Goal: Task Accomplishment & Management: Manage account settings

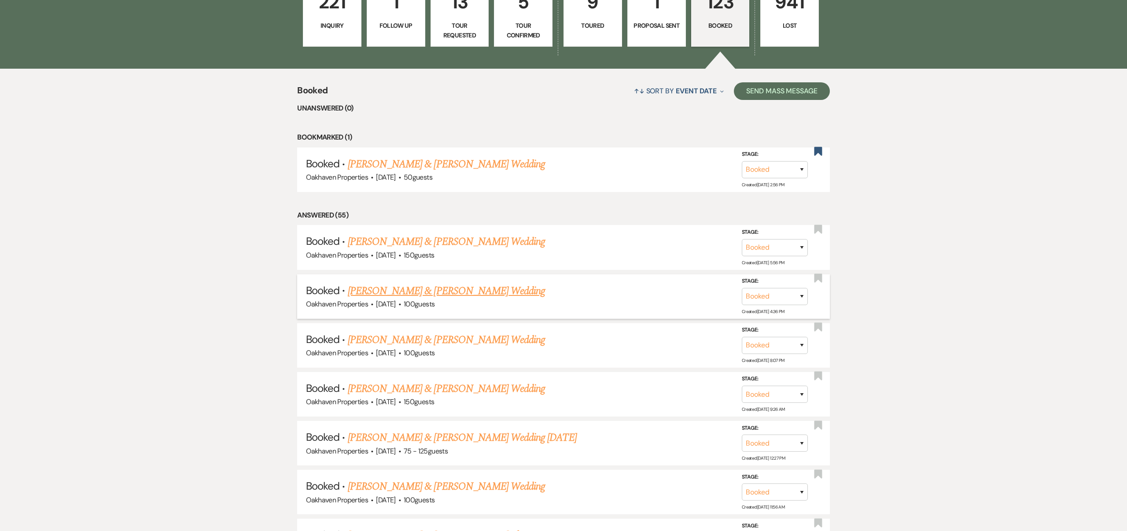
scroll to position [328, 0]
click at [484, 288] on link "[PERSON_NAME] & [PERSON_NAME] Wedding" at bounding box center [446, 291] width 197 height 16
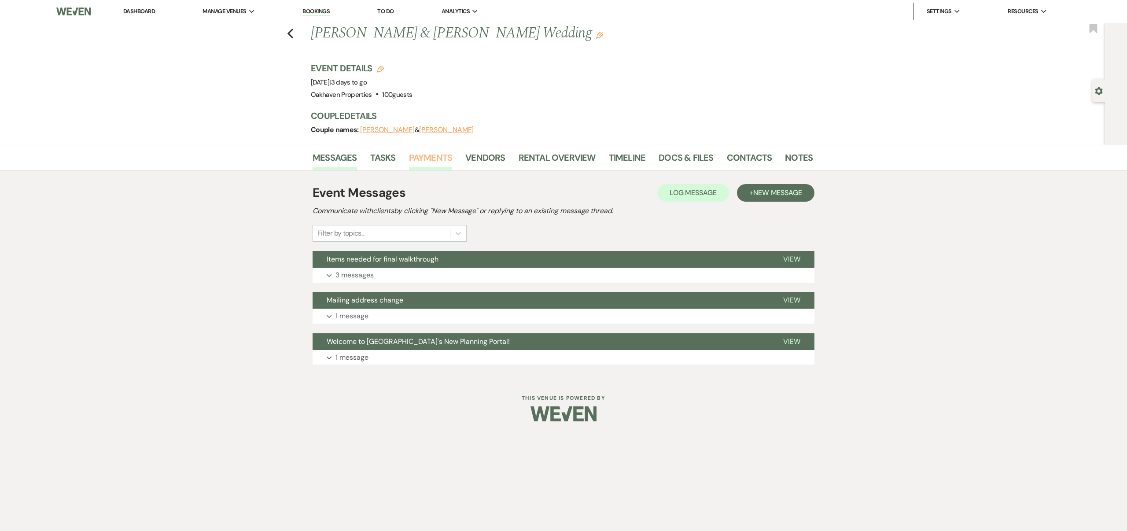
click at [430, 156] on link "Payments" at bounding box center [431, 160] width 44 height 19
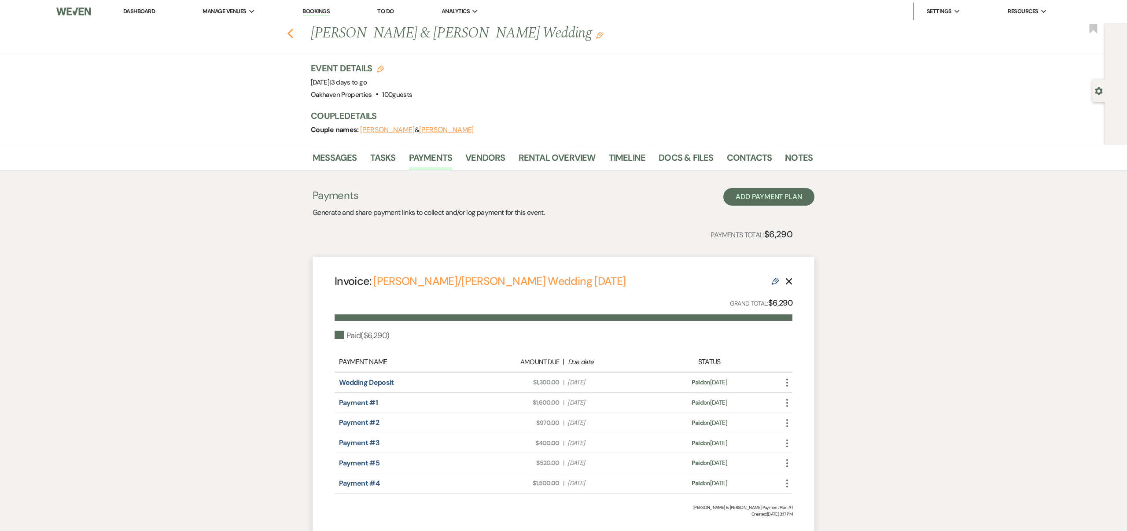
click at [291, 35] on icon "Previous" at bounding box center [290, 33] width 7 height 11
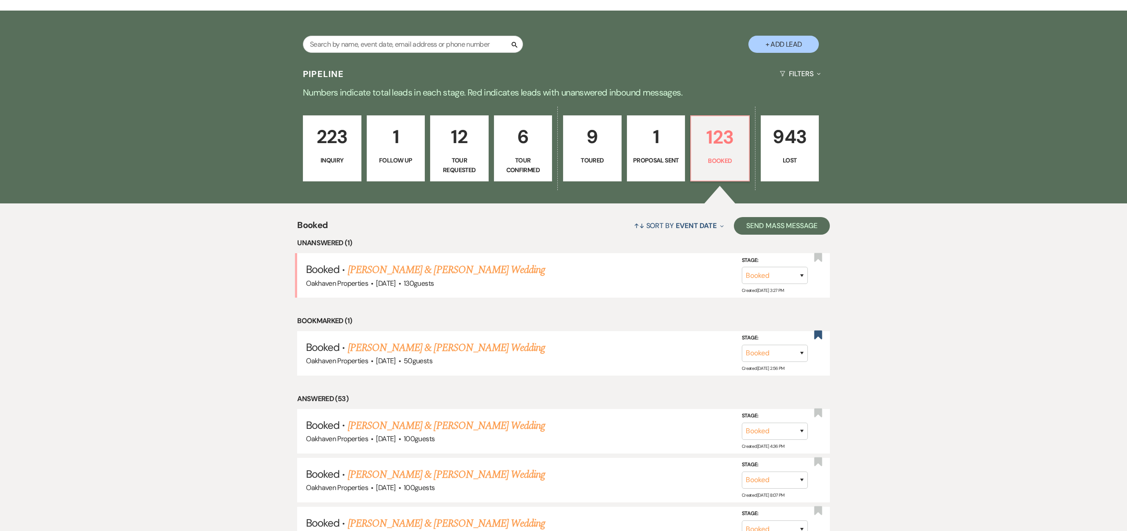
scroll to position [192, 0]
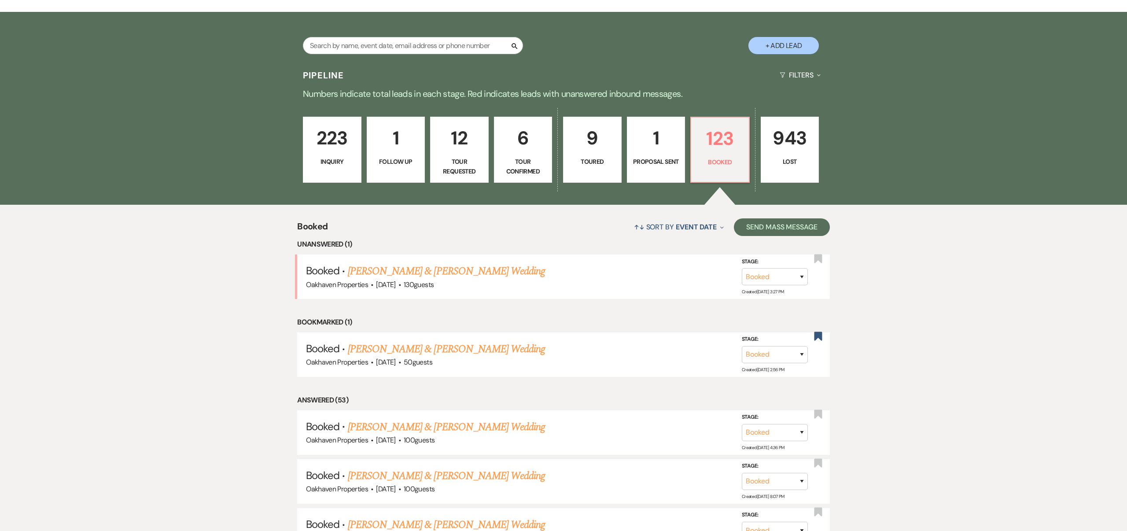
click at [499, 268] on link "[PERSON_NAME] & [PERSON_NAME] Wedding" at bounding box center [446, 271] width 197 height 16
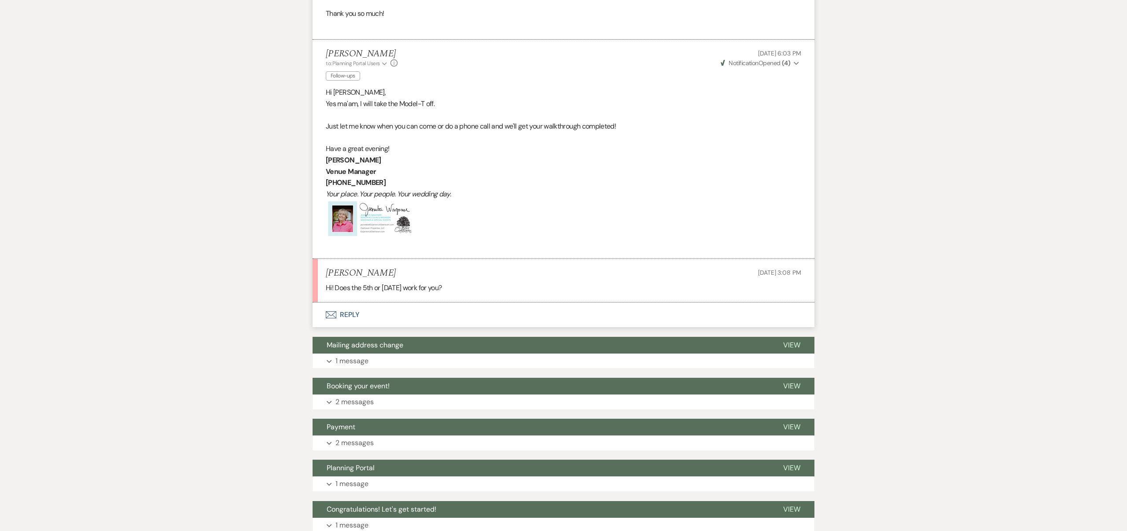
scroll to position [1194, 0]
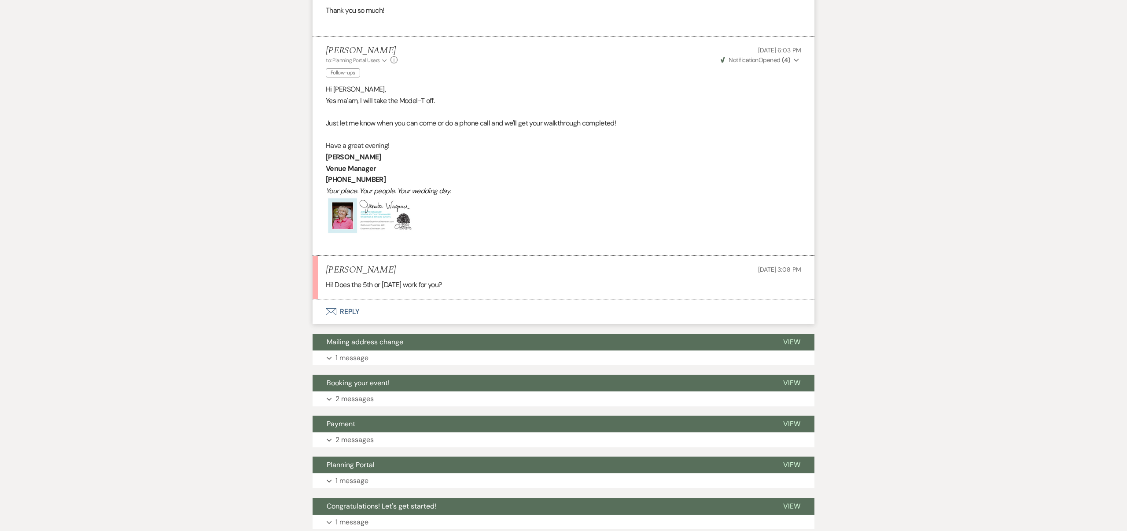
click at [353, 310] on button "Envelope Reply" at bounding box center [564, 311] width 502 height 25
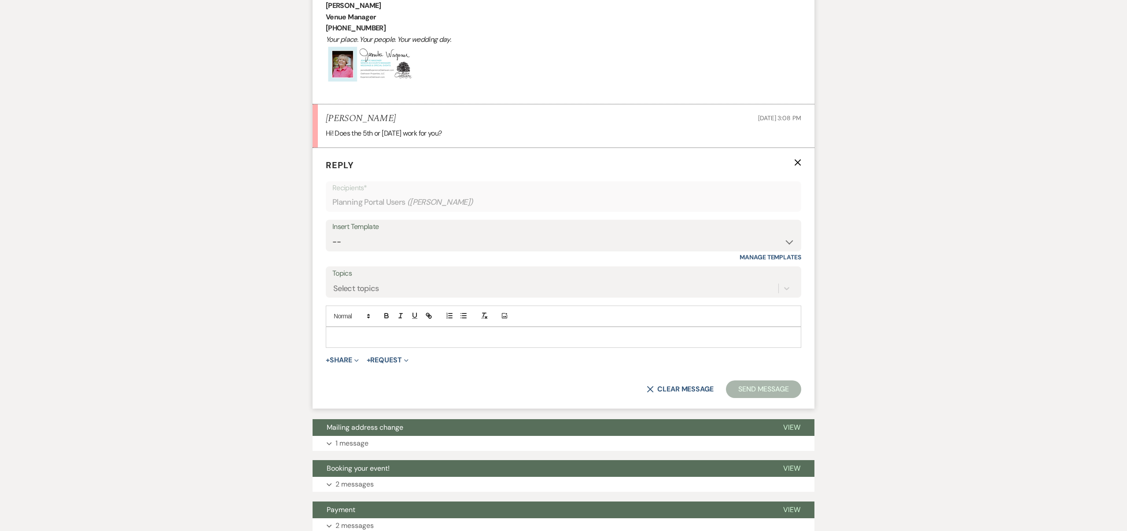
scroll to position [1359, 0]
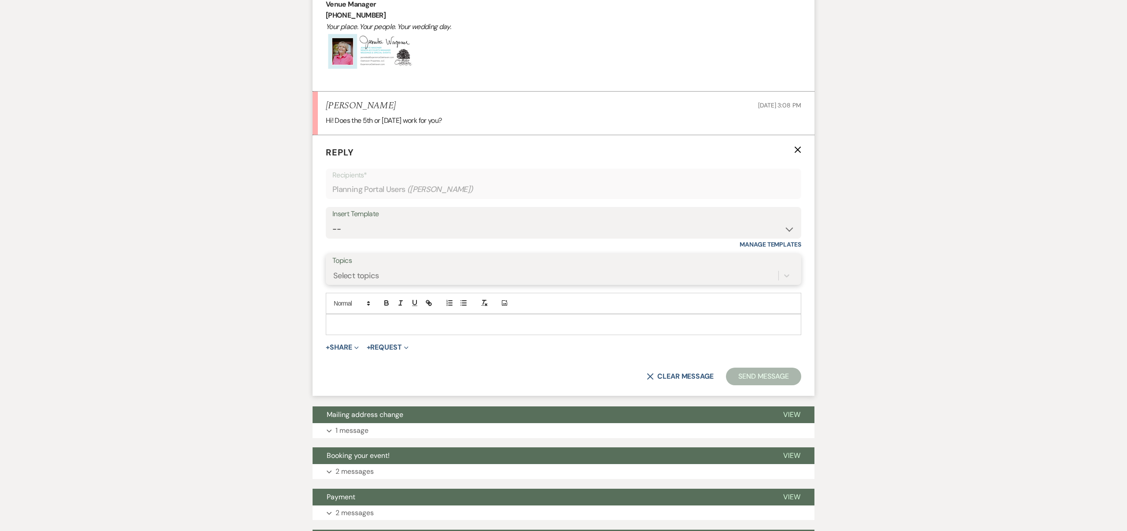
click at [409, 273] on div "Select topics" at bounding box center [555, 275] width 446 height 15
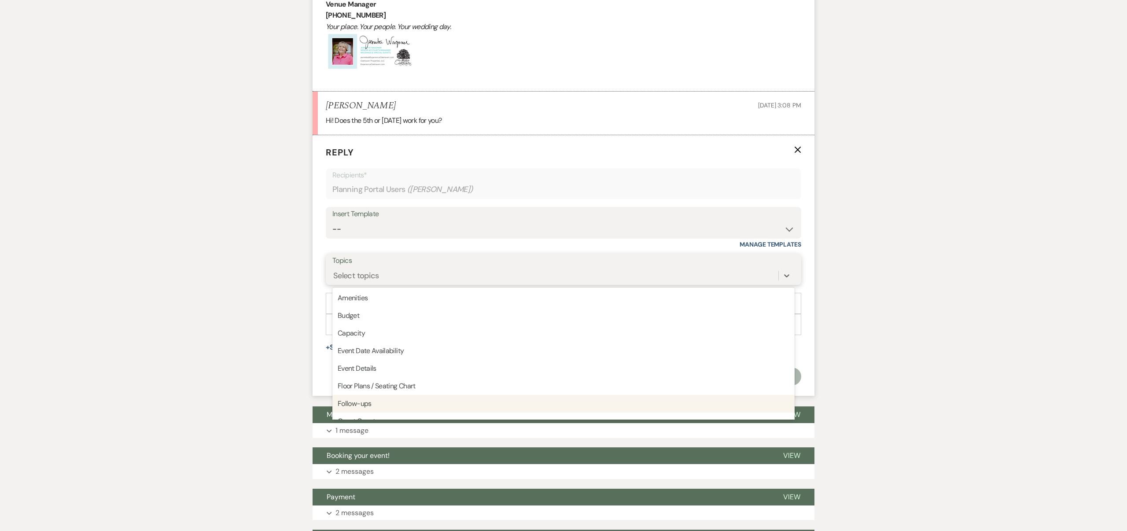
click at [371, 402] on div "Follow-ups" at bounding box center [563, 404] width 462 height 18
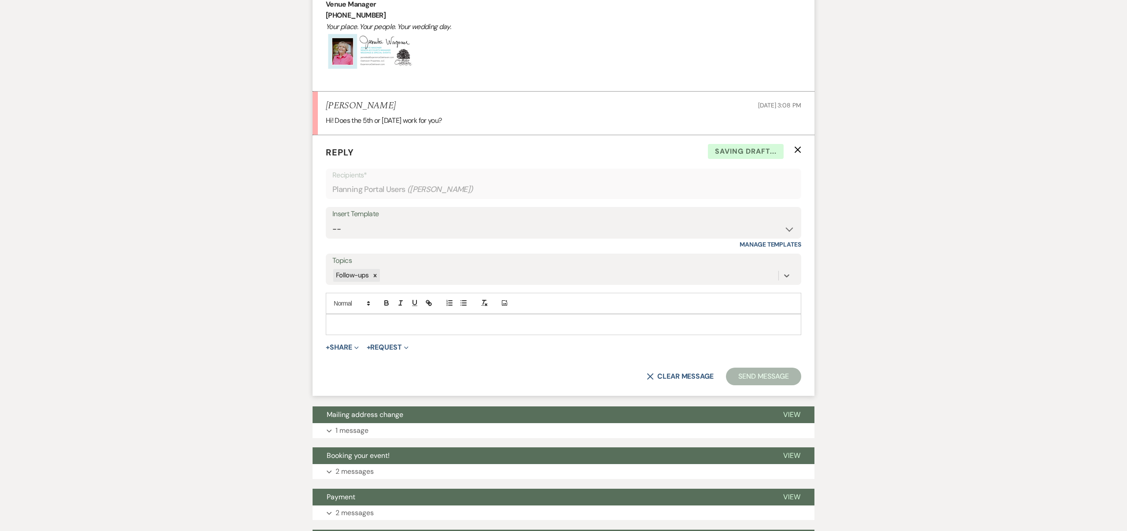
click at [343, 321] on p at bounding box center [563, 325] width 461 height 10
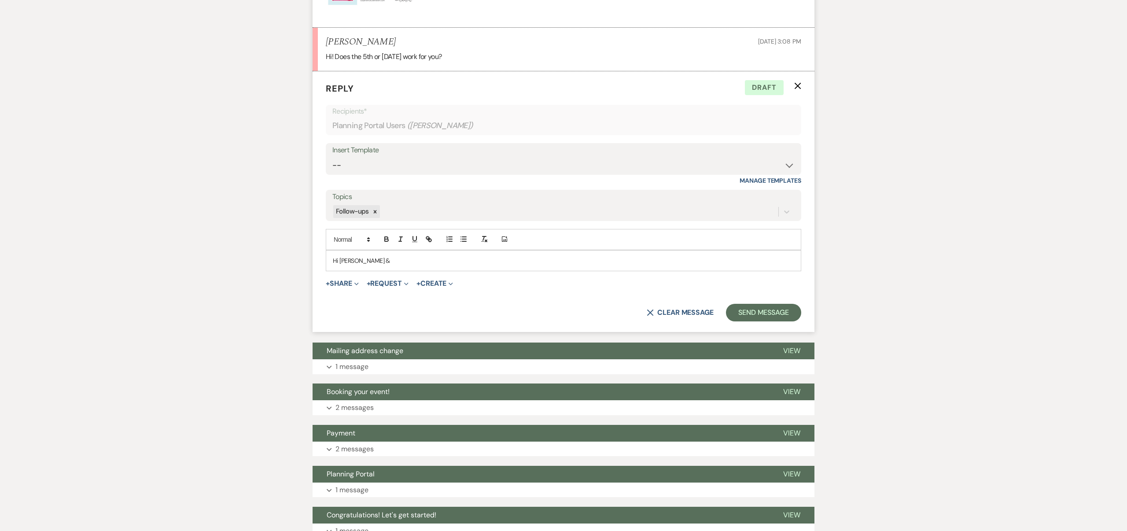
scroll to position [1426, 0]
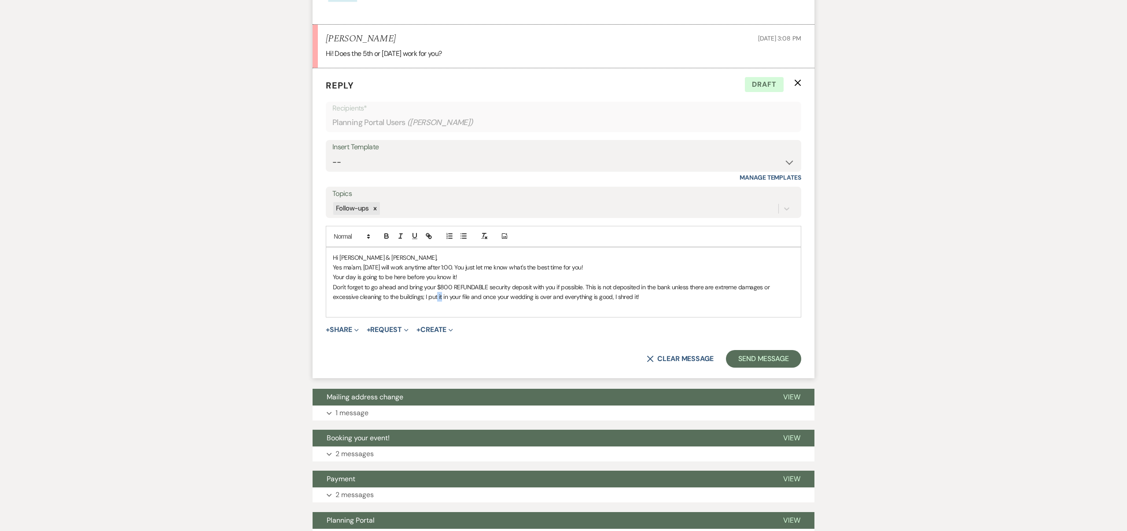
drag, startPoint x: 442, startPoint y: 297, endPoint x: 438, endPoint y: 297, distance: 4.9
click at [438, 297] on p "Don't forget to go ahead and bring your $800 REFUNDABLE security deposit with y…" at bounding box center [563, 292] width 461 height 20
click at [665, 296] on p "Don't forget to go ahead and bring your $800 REFUNDABLE security deposit with y…" at bounding box center [563, 292] width 461 height 20
drag, startPoint x: 453, startPoint y: 286, endPoint x: 531, endPoint y: 284, distance: 78.4
click at [531, 284] on p "Don't forget to go ahead and bring your $800 REFUNDABLE security deposit with y…" at bounding box center [563, 292] width 461 height 20
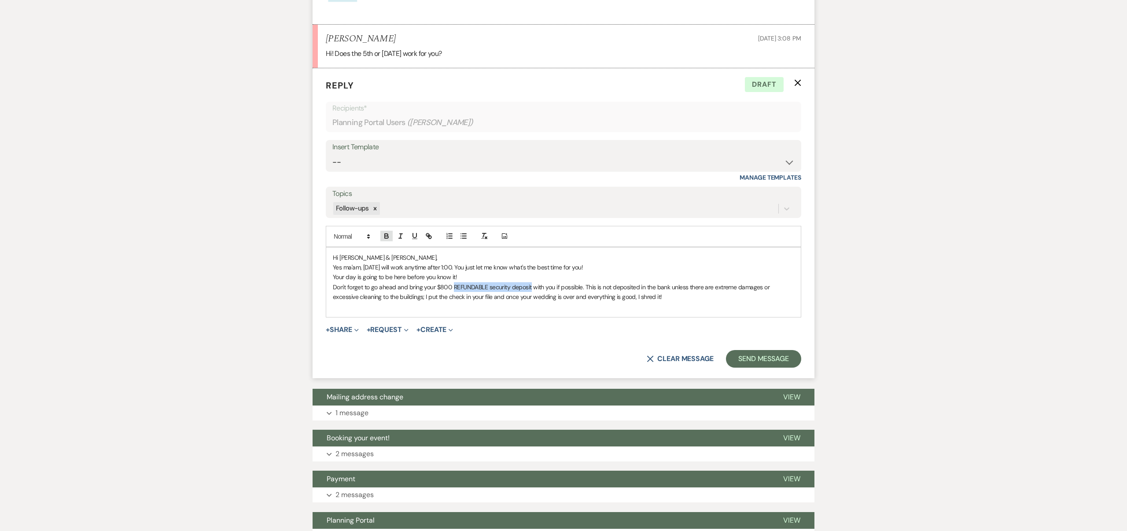
click at [387, 234] on icon "button" at bounding box center [386, 235] width 3 height 2
click at [416, 236] on icon "button" at bounding box center [415, 235] width 4 height 4
click at [697, 301] on p "Don't forget to go ahead and bring your $800 REFUNDABLE security deposit with y…" at bounding box center [563, 292] width 461 height 20
drag, startPoint x: 607, startPoint y: 287, endPoint x: 630, endPoint y: 286, distance: 22.9
click at [645, 288] on p "Don't forget to go ahead and bring your $800 REFUNDABLE security deposit with y…" at bounding box center [563, 292] width 461 height 20
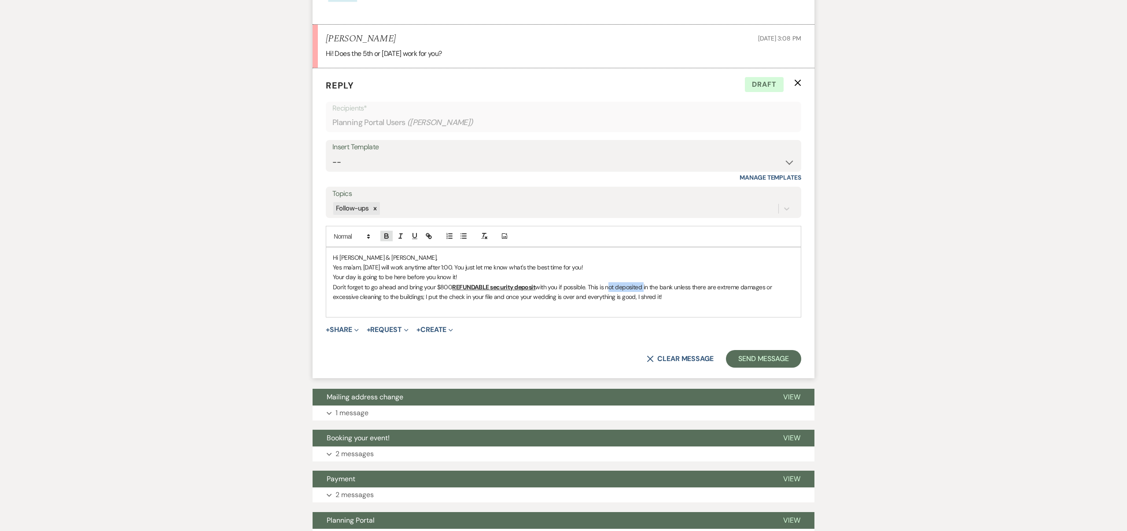
click at [384, 237] on icon "button" at bounding box center [387, 236] width 8 height 8
click at [414, 236] on icon "button" at bounding box center [415, 236] width 8 height 8
click at [697, 302] on p at bounding box center [563, 307] width 461 height 10
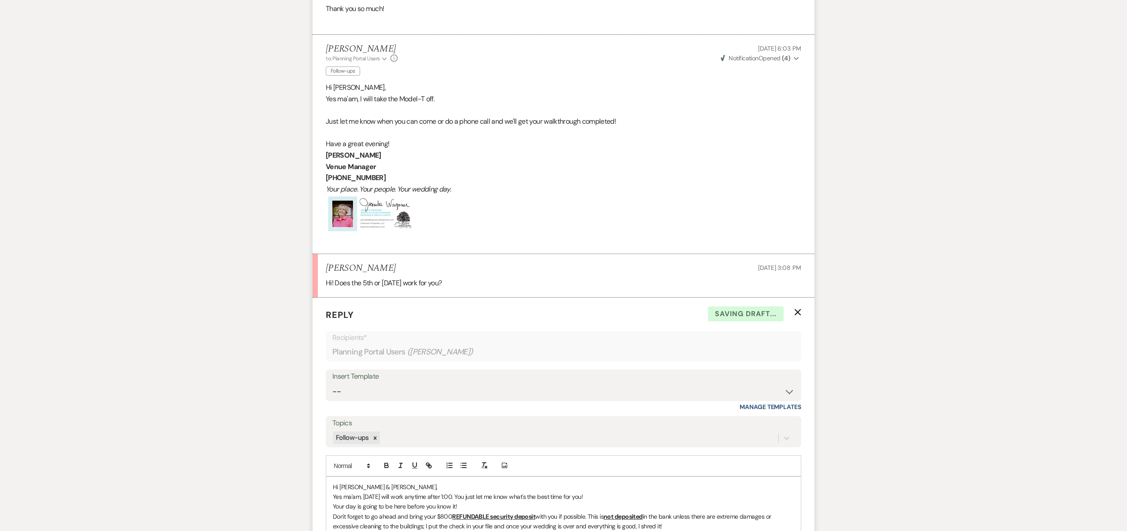
scroll to position [1191, 0]
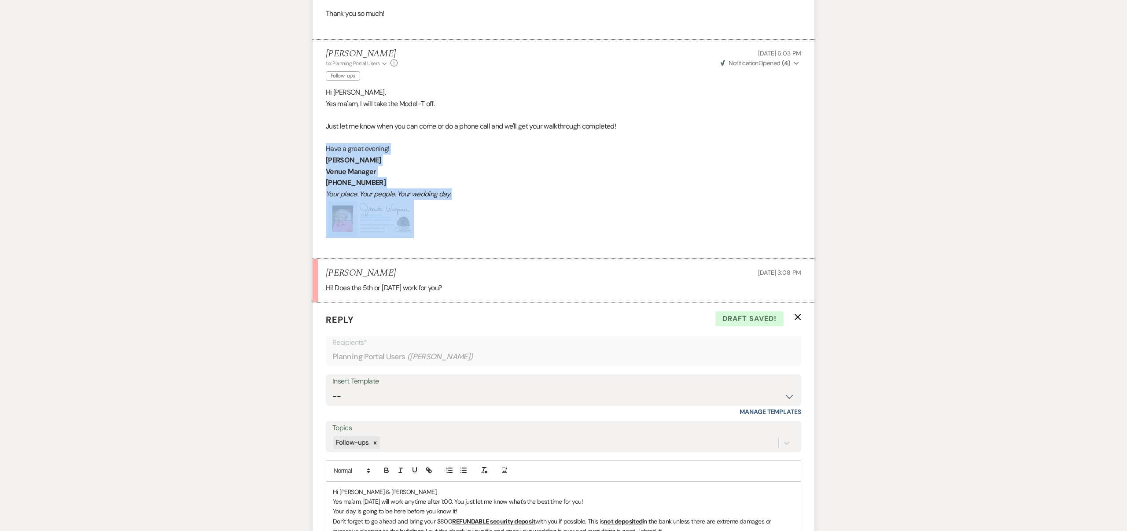
drag, startPoint x: 325, startPoint y: 147, endPoint x: 463, endPoint y: 214, distance: 152.6
click at [463, 214] on div "Hi [PERSON_NAME], Yes ma'am, I will take the Model-T off. Just let me know when…" at bounding box center [564, 168] width 476 height 163
copy div "Have a great evening! [PERSON_NAME] Venue Manager [PHONE_NUMBER] Your place. Yo…"
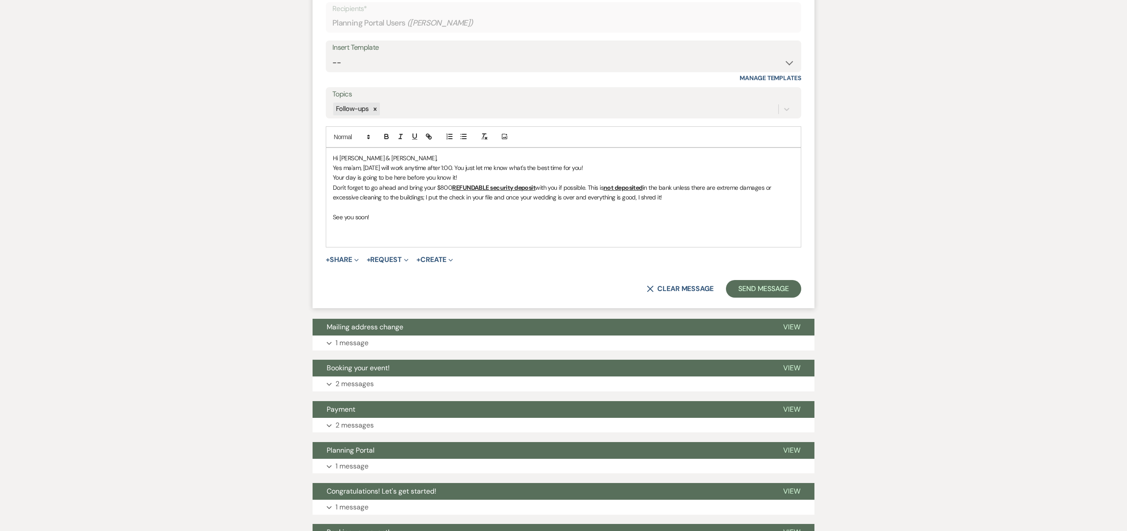
scroll to position [1532, 0]
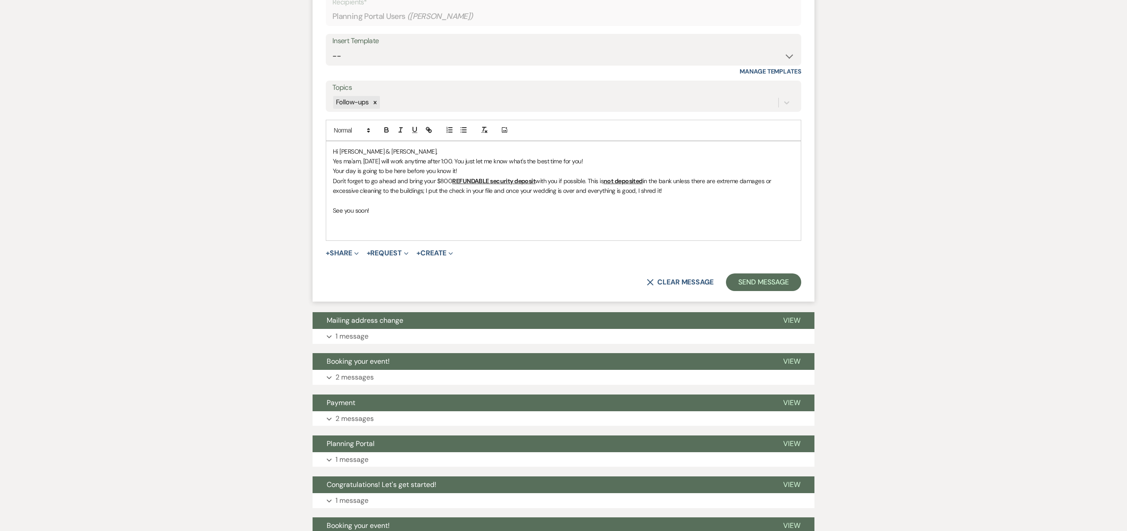
click at [333, 222] on p at bounding box center [563, 220] width 461 height 10
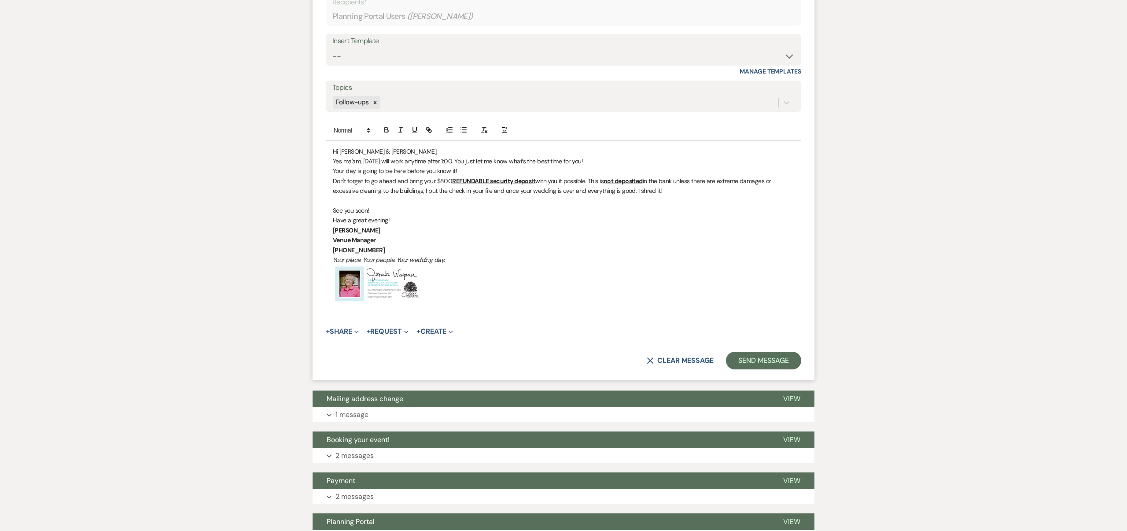
click at [374, 209] on p "See you soon!" at bounding box center [563, 211] width 461 height 10
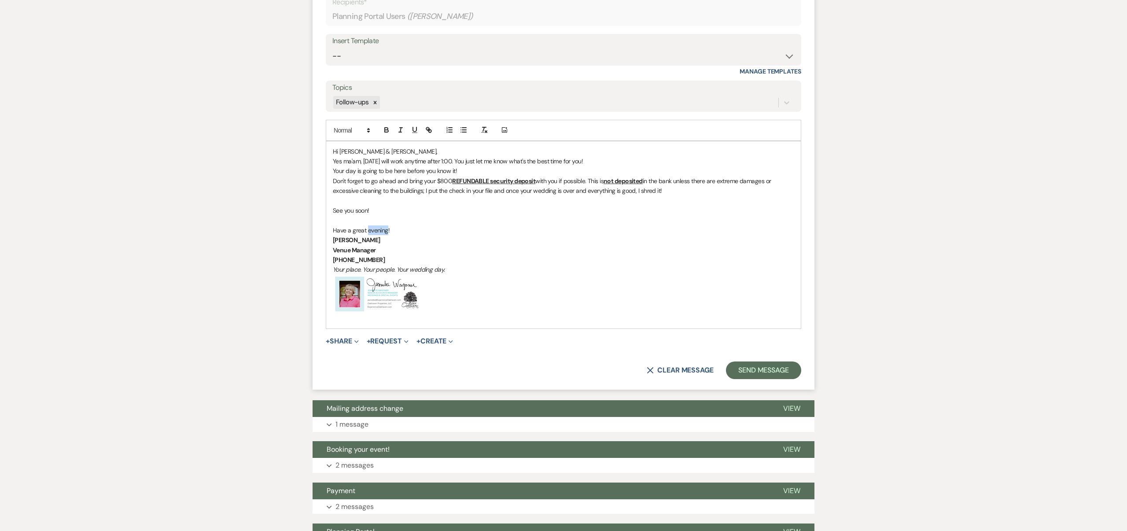
drag, startPoint x: 387, startPoint y: 230, endPoint x: 367, endPoint y: 231, distance: 19.8
click at [367, 231] on span "Have a great evening!" at bounding box center [361, 230] width 57 height 8
click at [771, 369] on button "Send Message" at bounding box center [763, 370] width 75 height 18
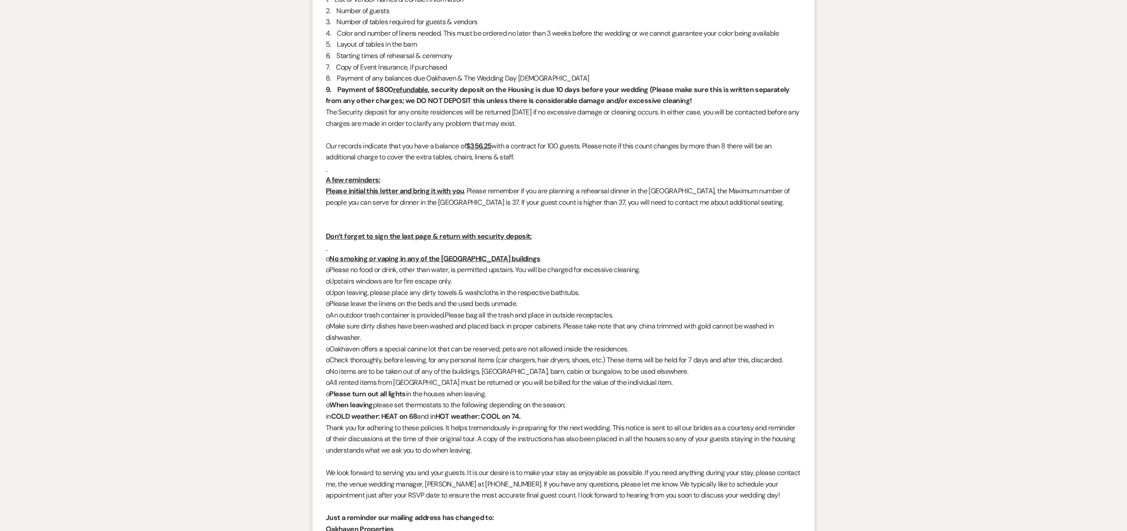
scroll to position [0, 0]
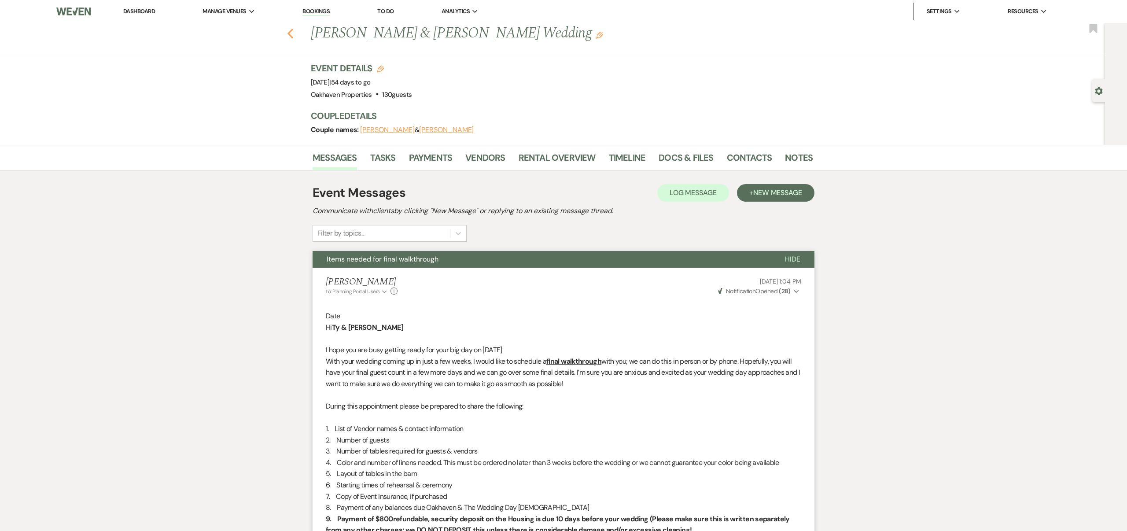
click at [291, 33] on icon "Previous" at bounding box center [290, 33] width 7 height 11
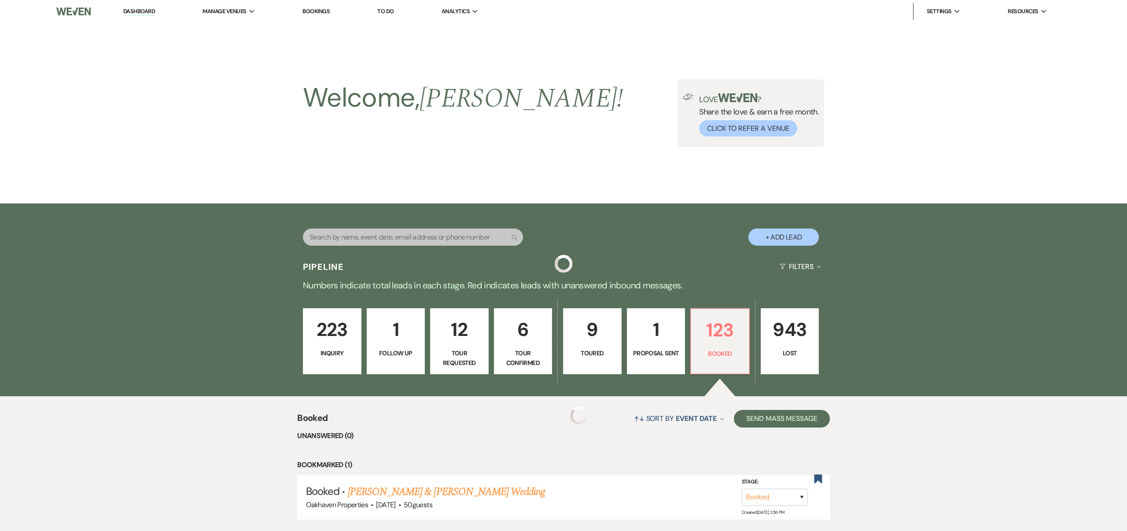
scroll to position [192, 0]
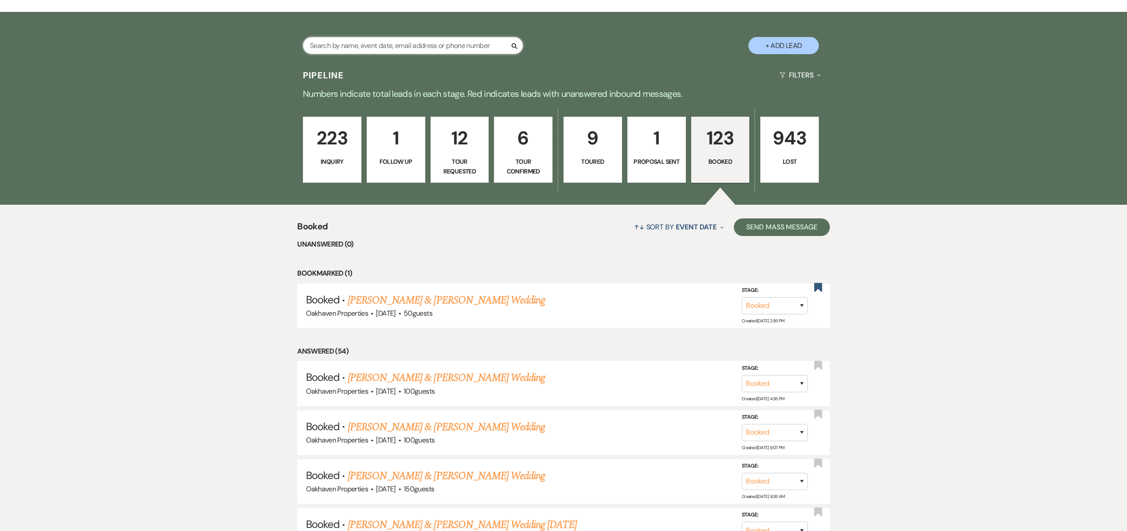
click at [439, 44] on input "text" at bounding box center [413, 45] width 220 height 17
type input "HannahD"
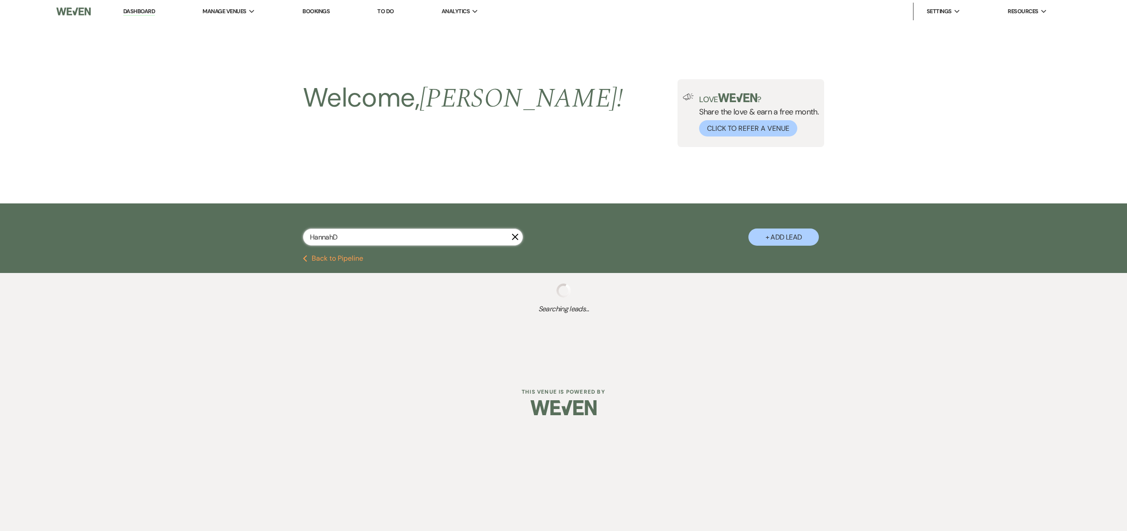
select select "2"
select select "8"
select select "7"
select select "8"
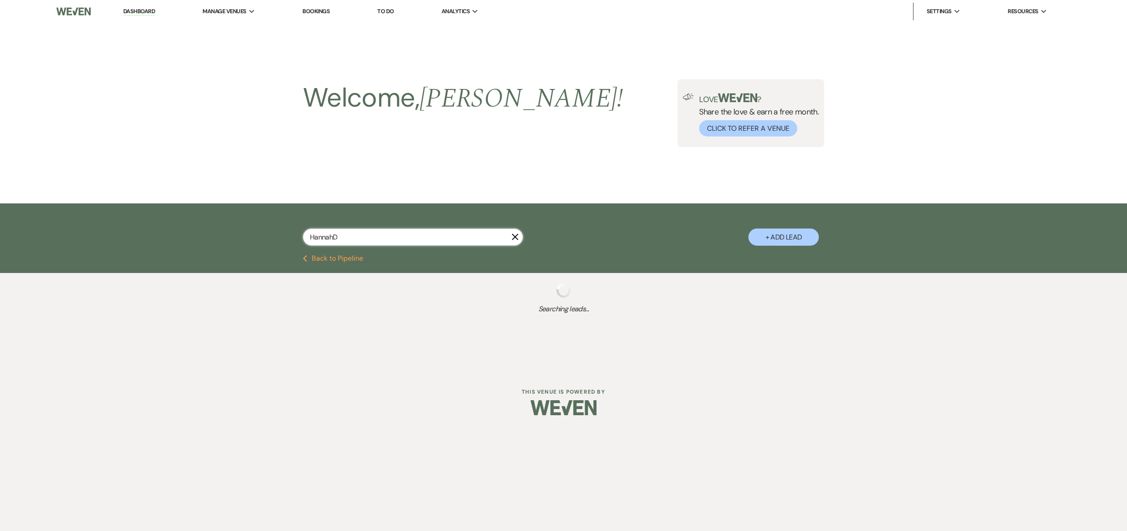
select select "2"
select select "8"
select select "5"
select select "8"
select select "7"
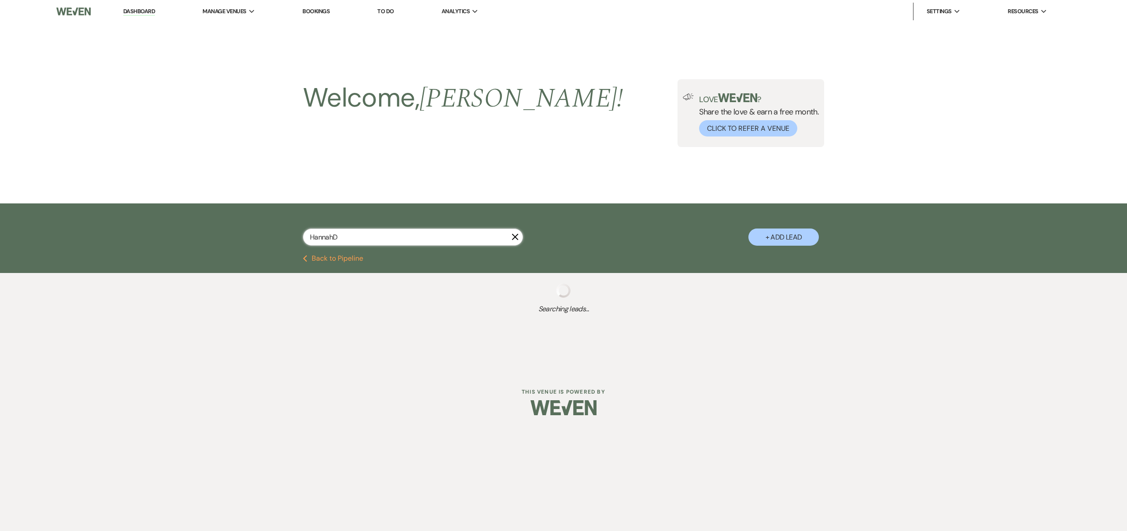
select select "8"
select select "7"
select select "8"
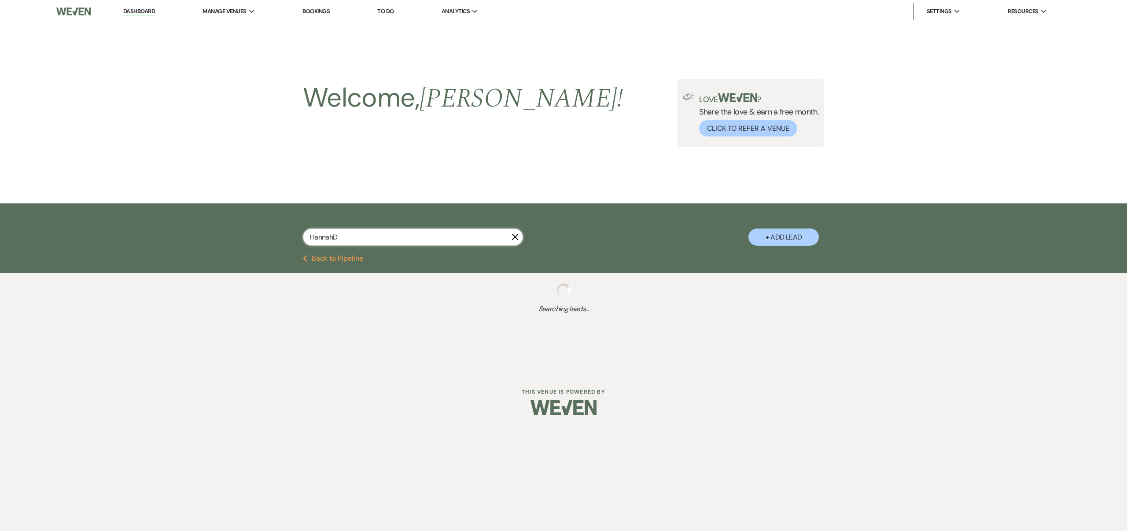
select select "5"
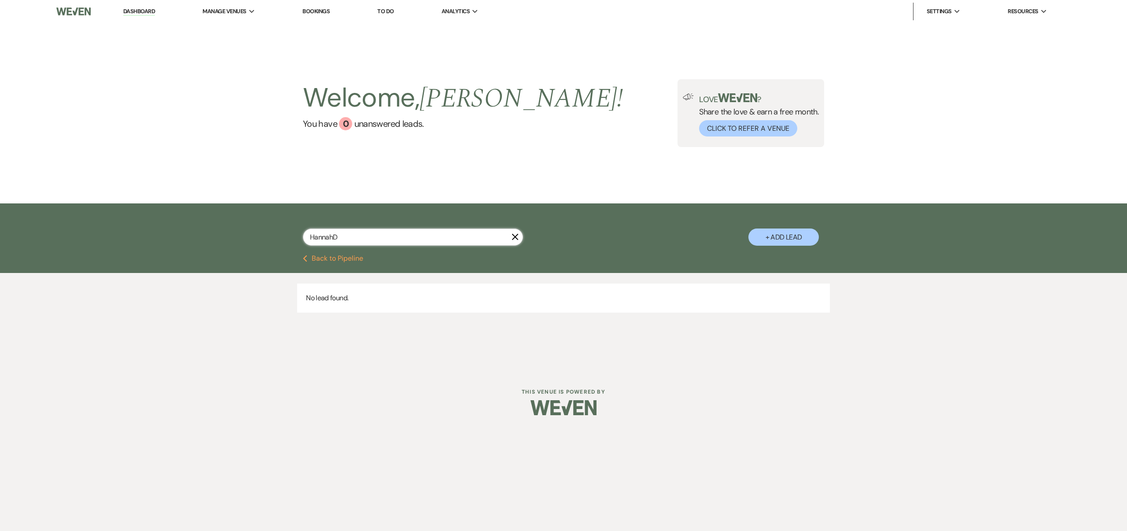
type input "[PERSON_NAME]"
select select "2"
select select "8"
select select "7"
select select "8"
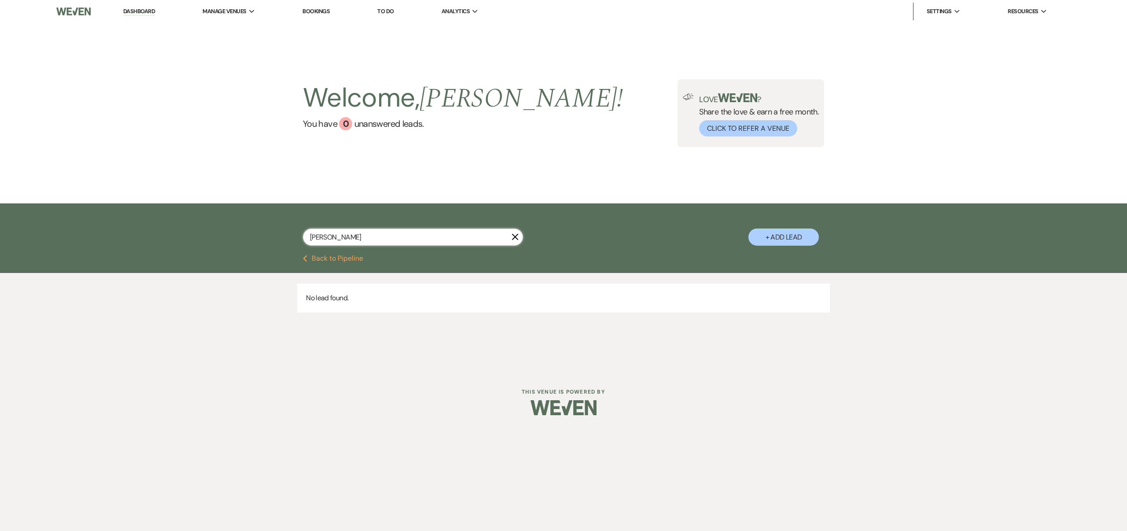
select select "8"
select select "2"
select select "8"
select select "5"
select select "8"
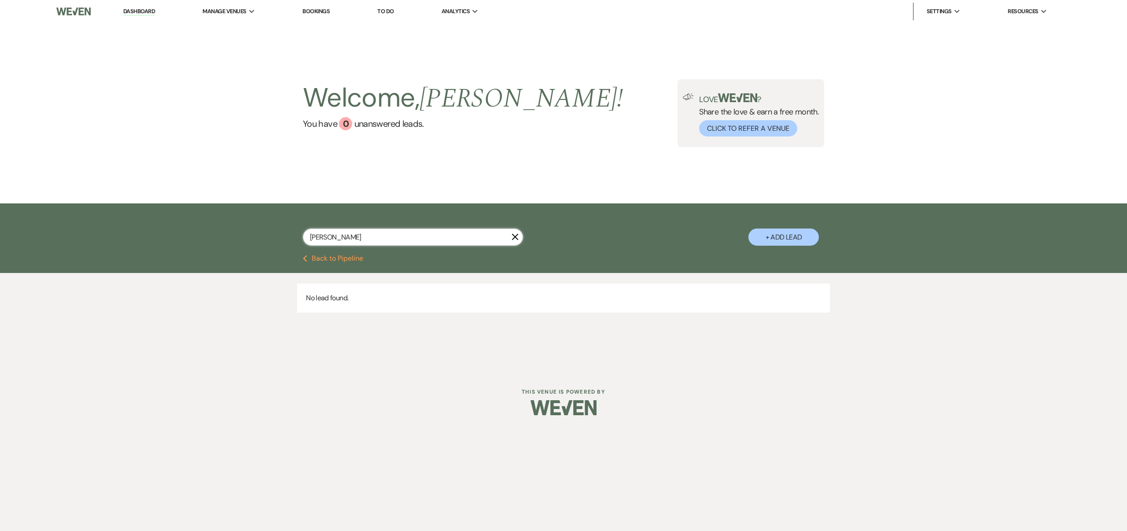
select select "7"
select select "8"
select select "7"
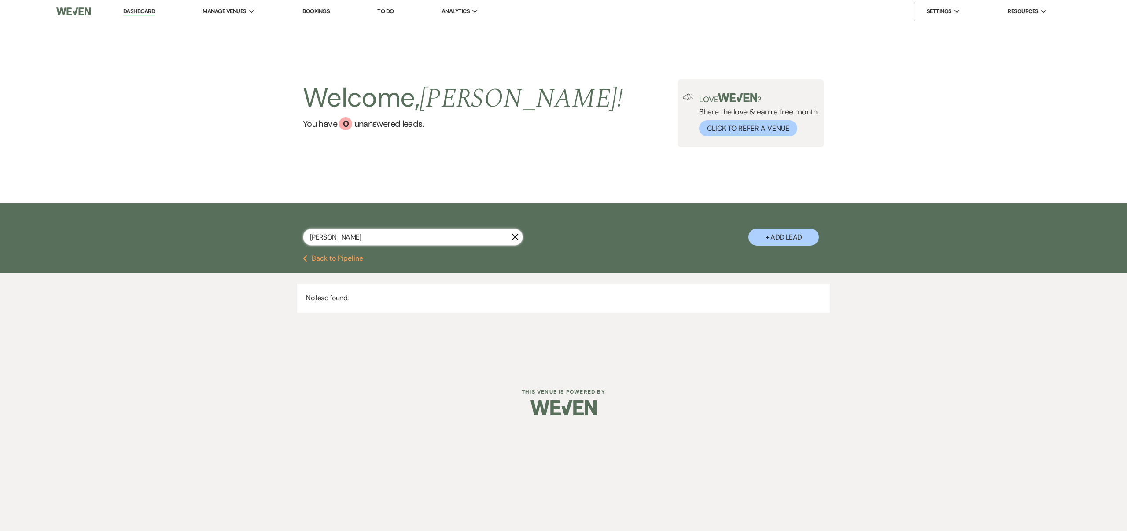
select select "8"
select select "5"
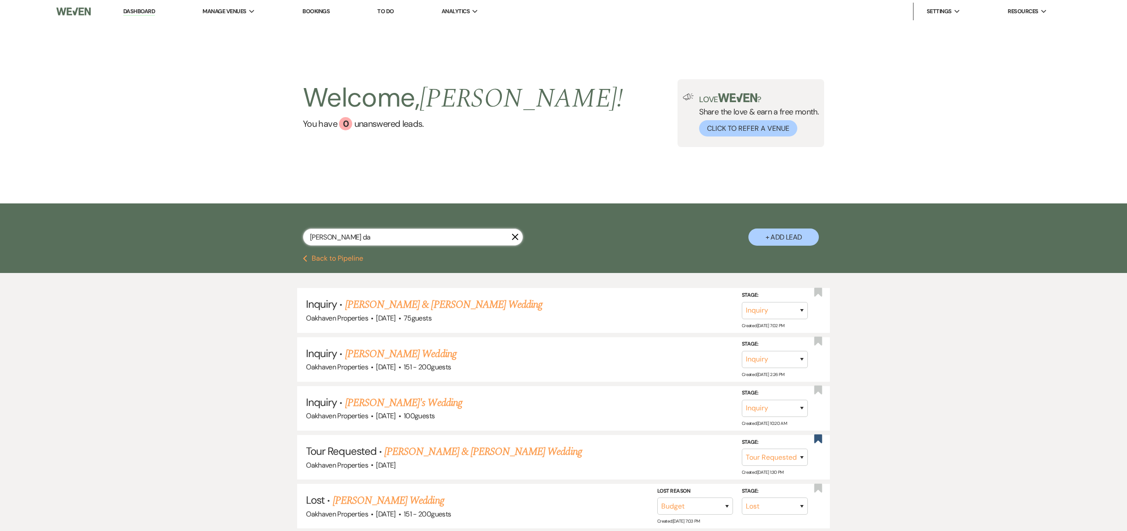
type input "[PERSON_NAME]"
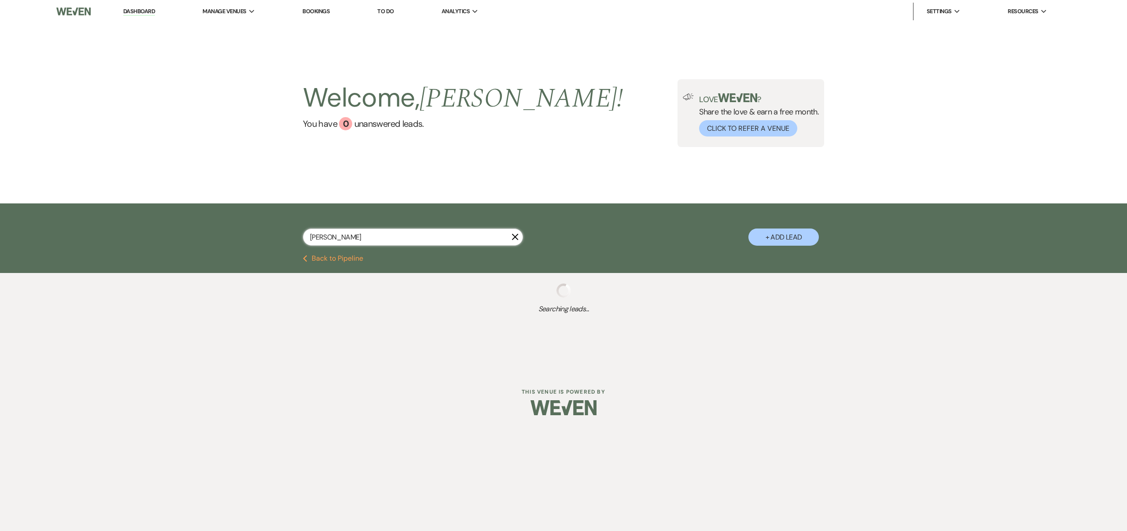
select select "2"
select select "8"
select select "7"
select select "8"
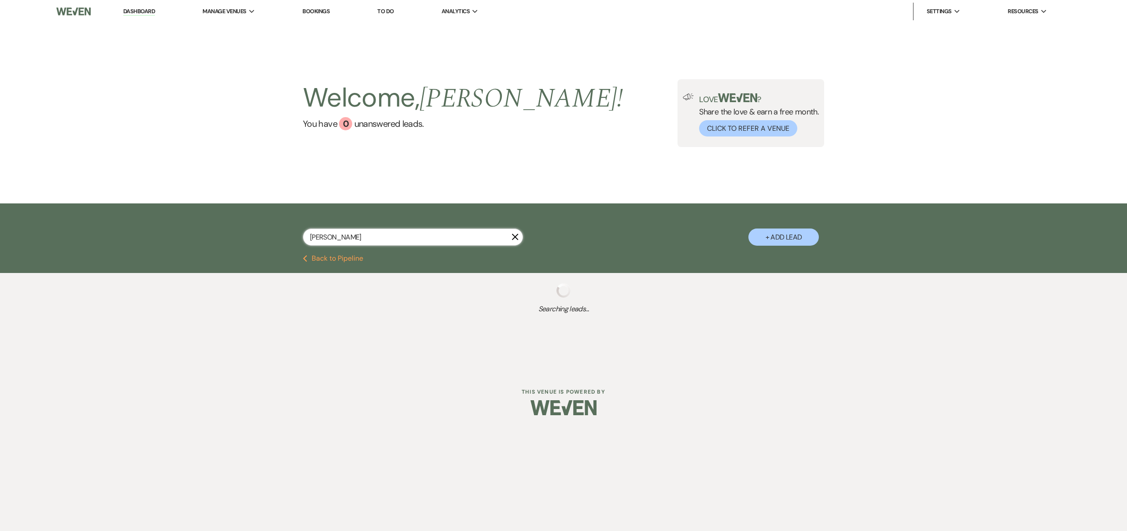
select select "2"
select select "8"
select select "5"
select select "8"
select select "7"
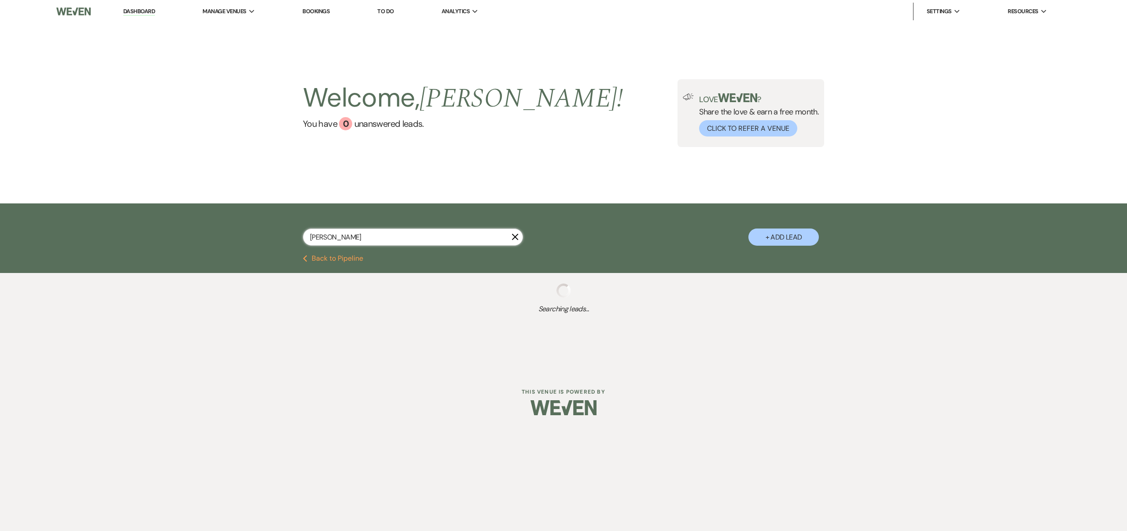
select select "8"
select select "7"
select select "8"
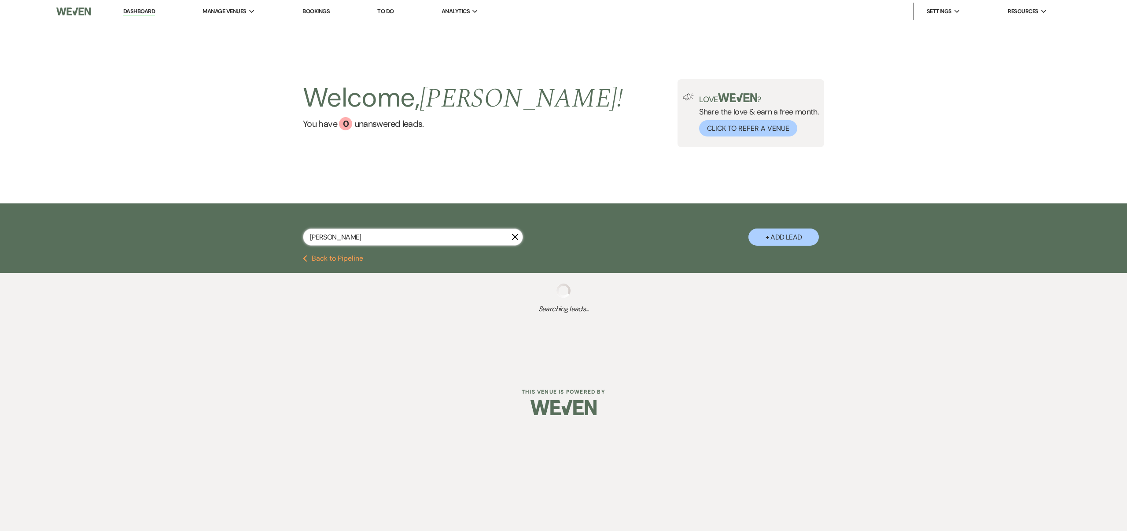
select select "5"
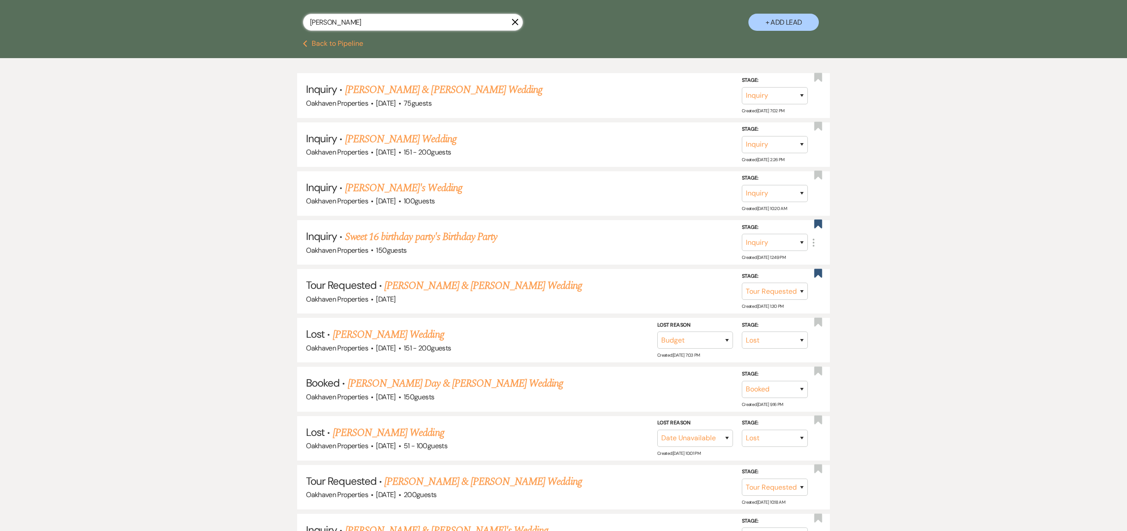
scroll to position [217, 0]
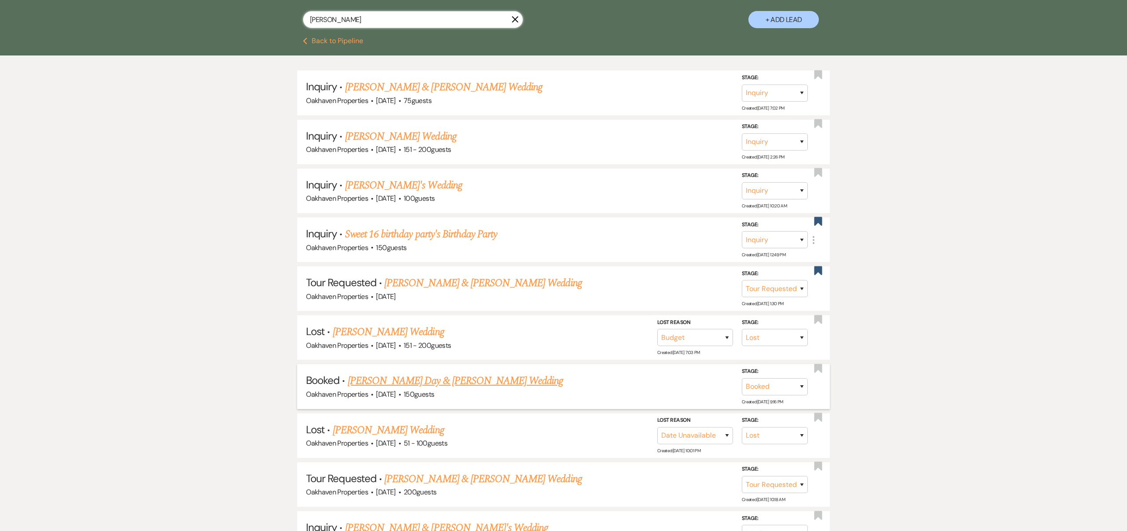
type input "[PERSON_NAME]"
click at [478, 379] on link "[PERSON_NAME] Day & [PERSON_NAME] Wedding" at bounding box center [456, 381] width 216 height 16
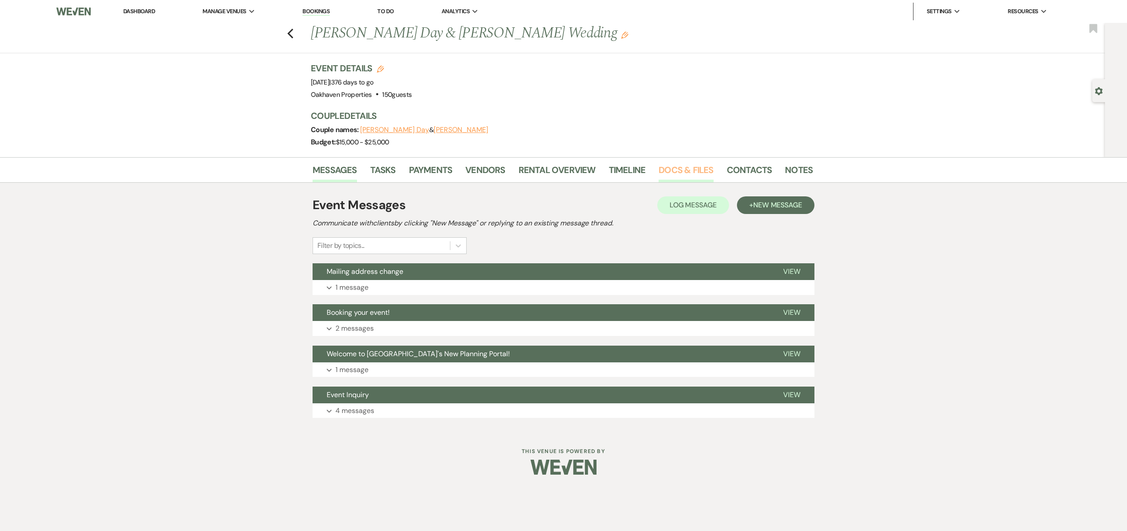
click at [671, 167] on link "Docs & Files" at bounding box center [686, 172] width 55 height 19
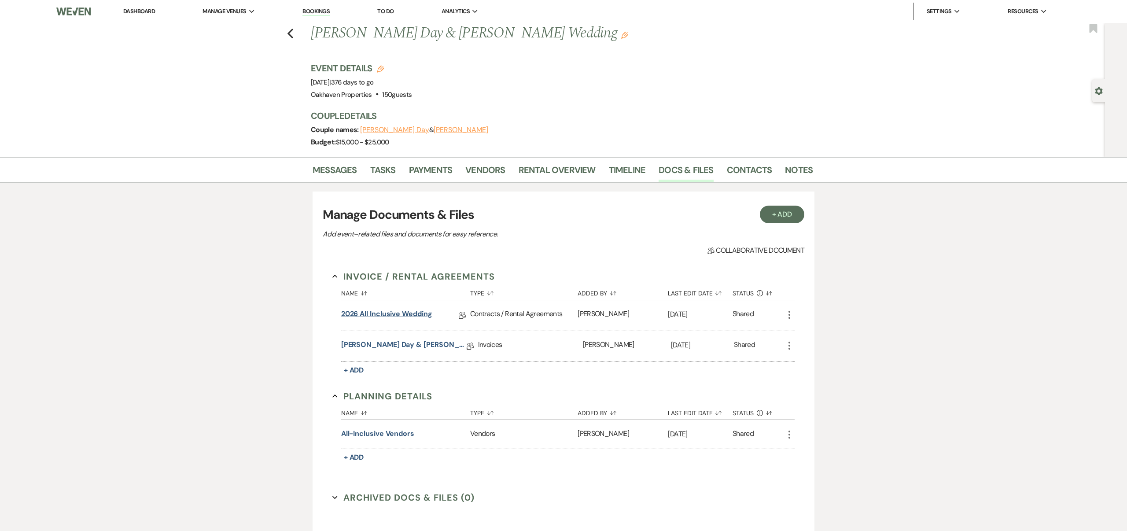
click at [422, 313] on link "2026 All Inclusive Wedding" at bounding box center [386, 316] width 91 height 14
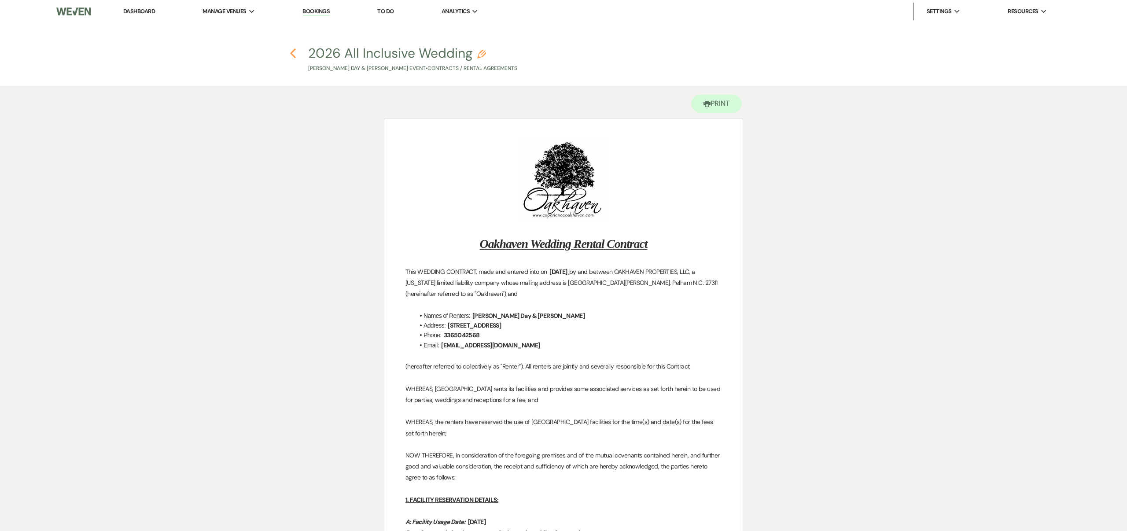
click at [292, 52] on use "button" at bounding box center [293, 53] width 6 height 10
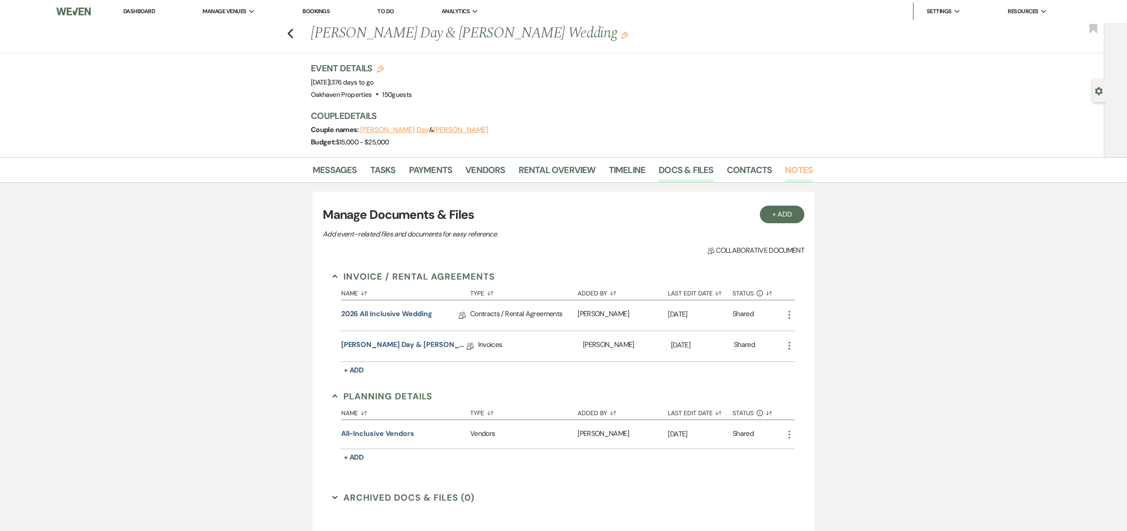
click at [790, 169] on link "Notes" at bounding box center [799, 172] width 28 height 19
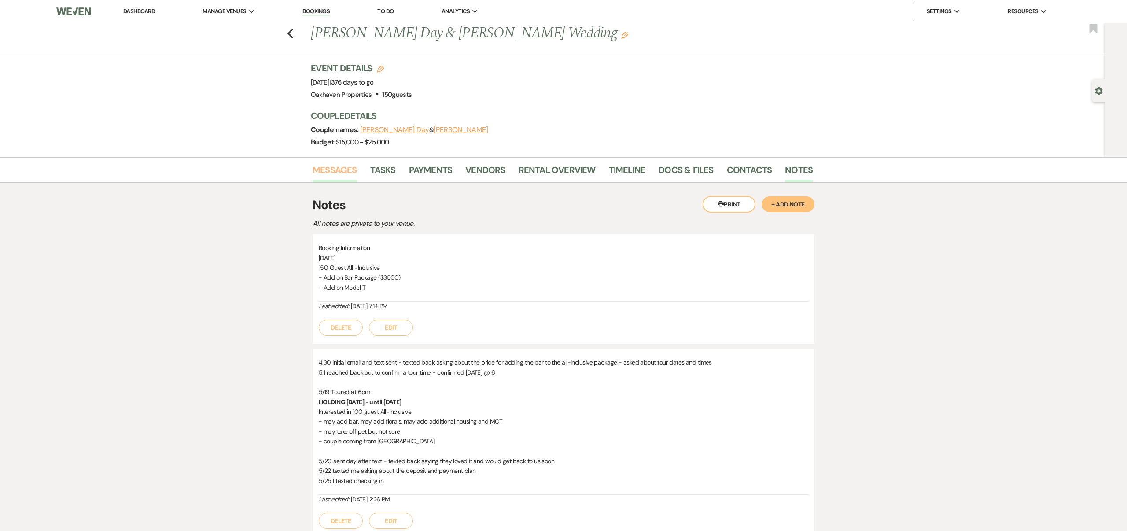
click at [347, 168] on link "Messages" at bounding box center [335, 172] width 44 height 19
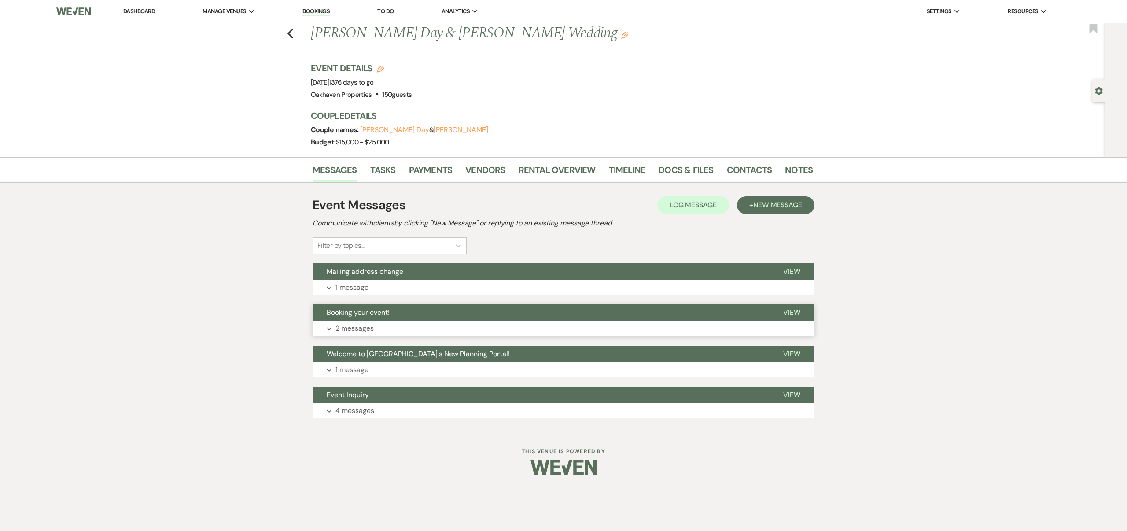
click at [791, 310] on span "View" at bounding box center [791, 312] width 17 height 9
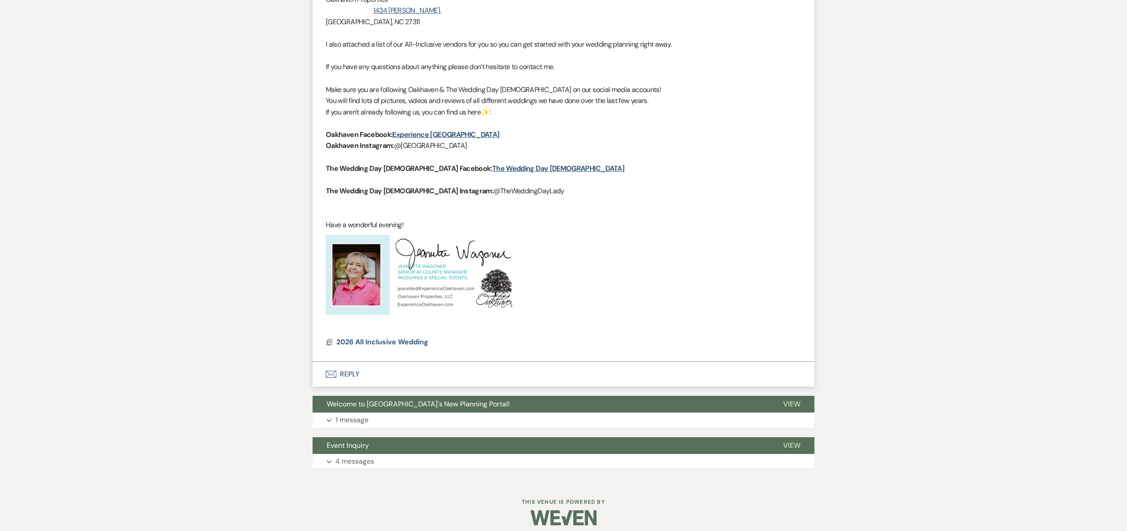
scroll to position [890, 0]
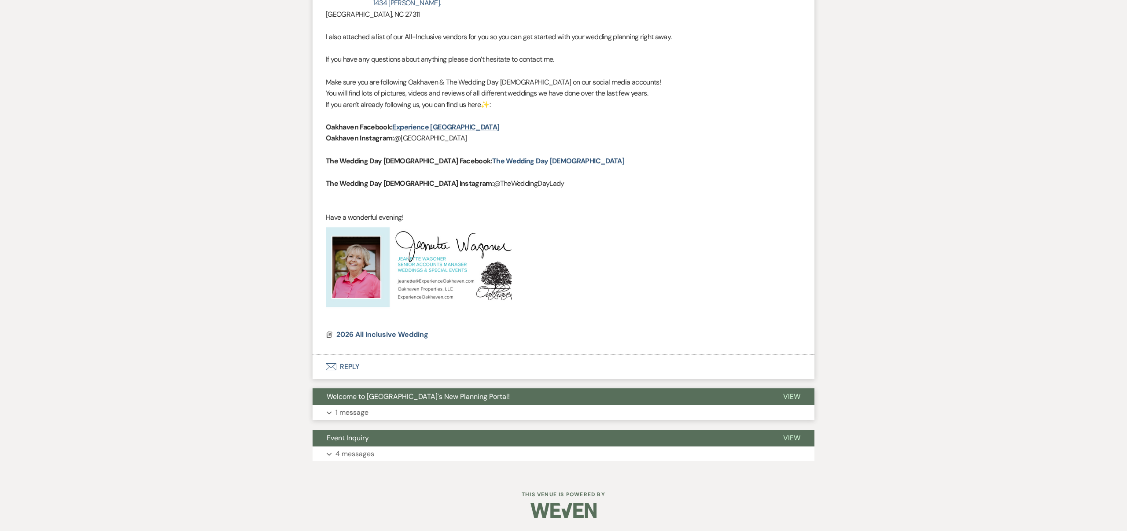
click at [789, 396] on span "View" at bounding box center [791, 396] width 17 height 9
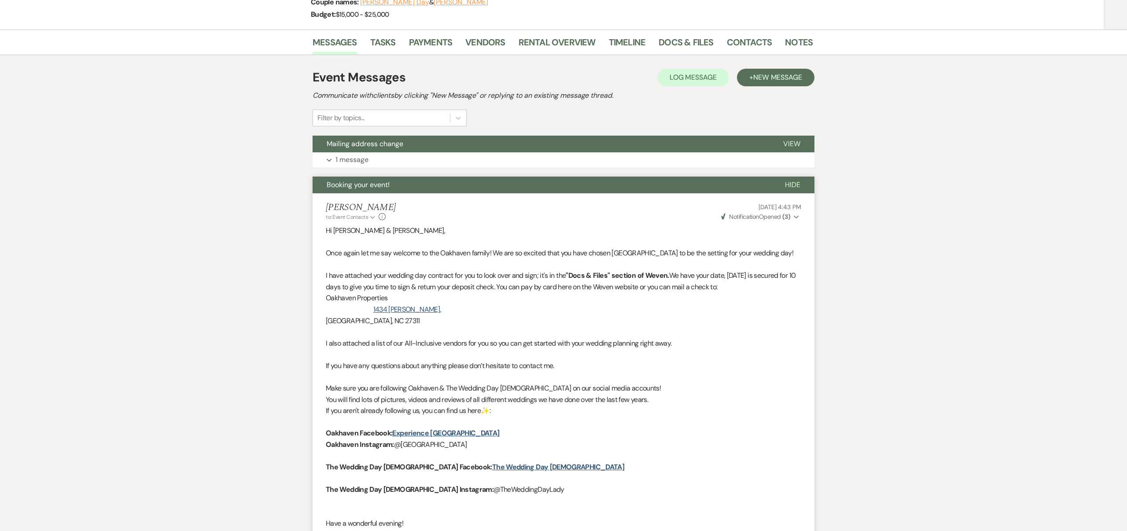
scroll to position [0, 0]
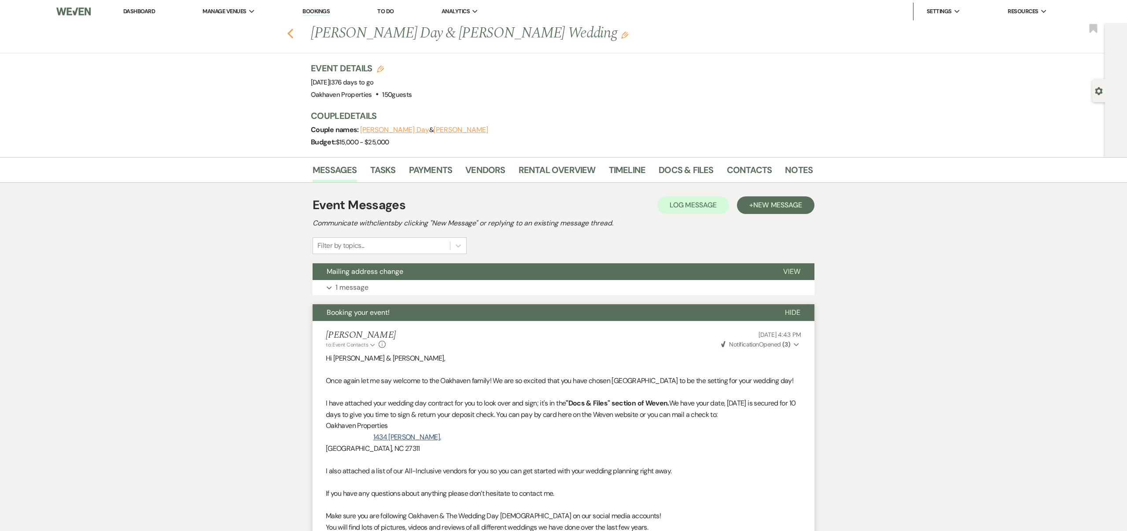
click at [289, 34] on use "button" at bounding box center [291, 34] width 6 height 10
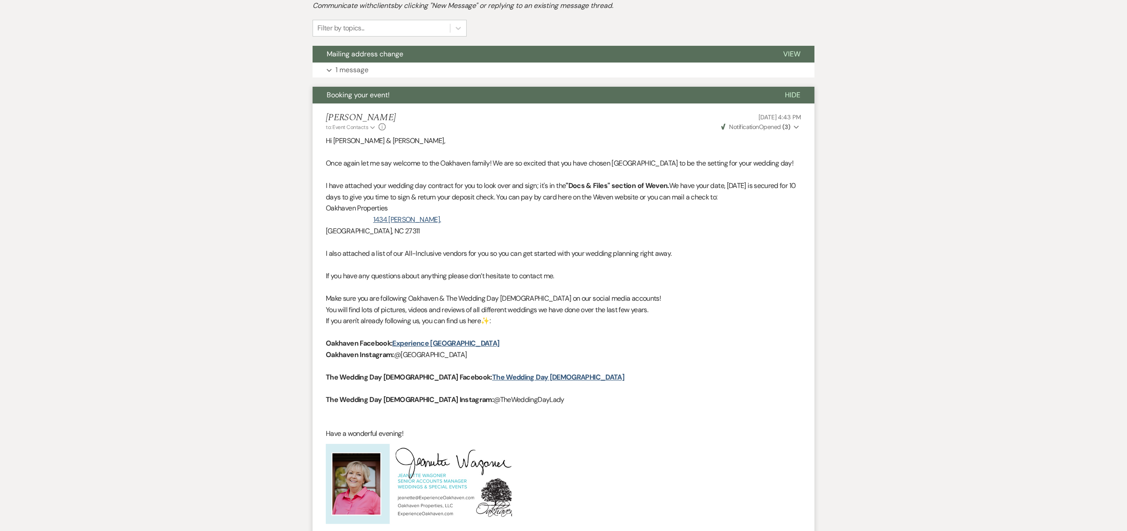
select select "2"
select select "8"
select select "7"
select select "8"
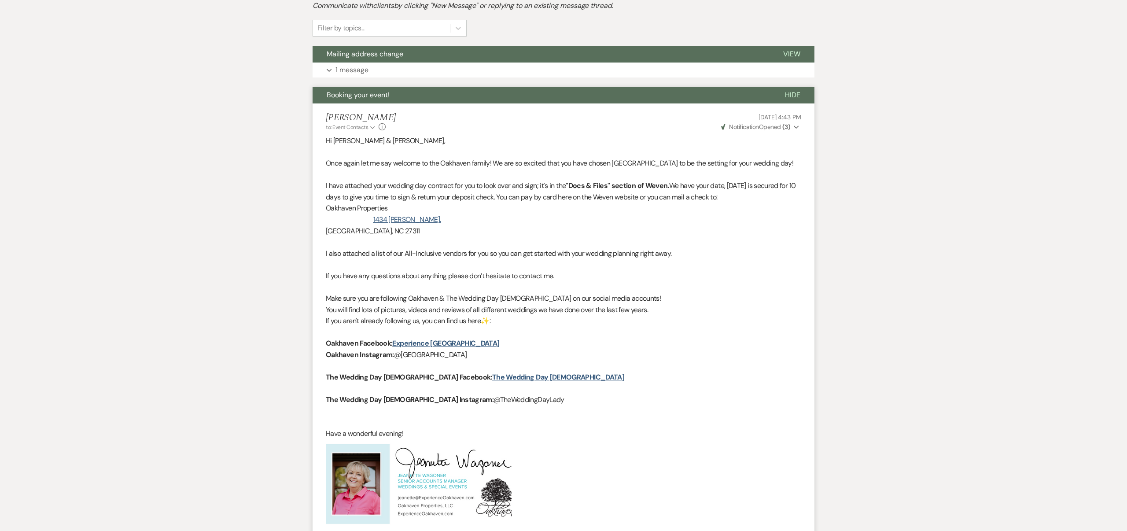
select select "2"
select select "8"
select select "5"
select select "8"
select select "7"
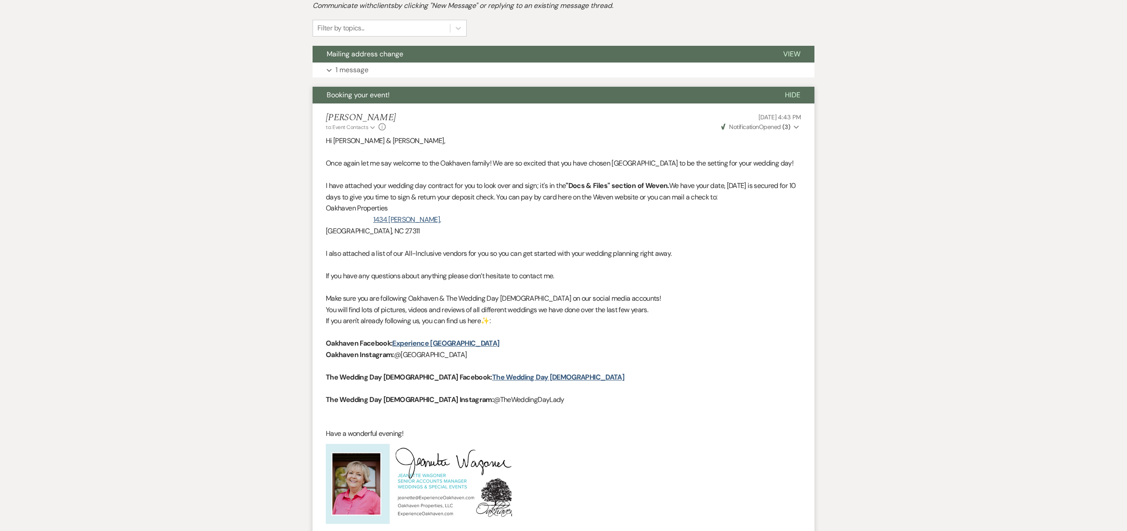
select select "8"
select select "7"
select select "8"
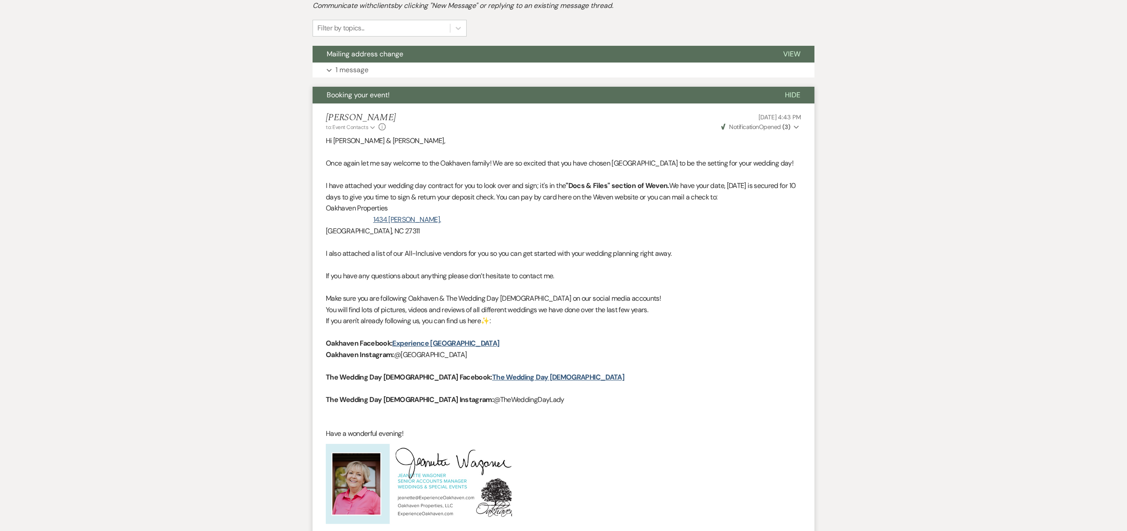
select select "5"
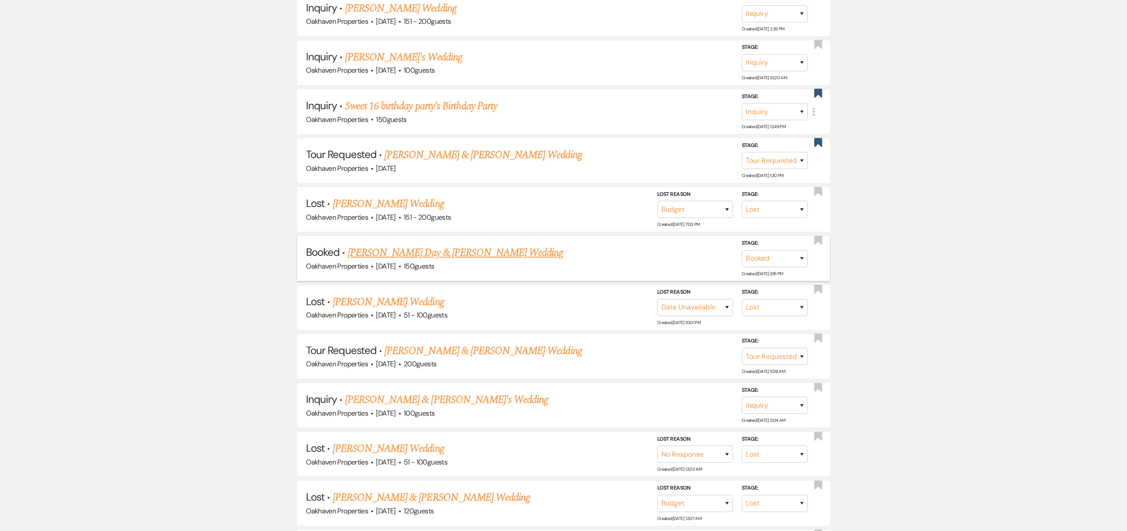
scroll to position [362, 0]
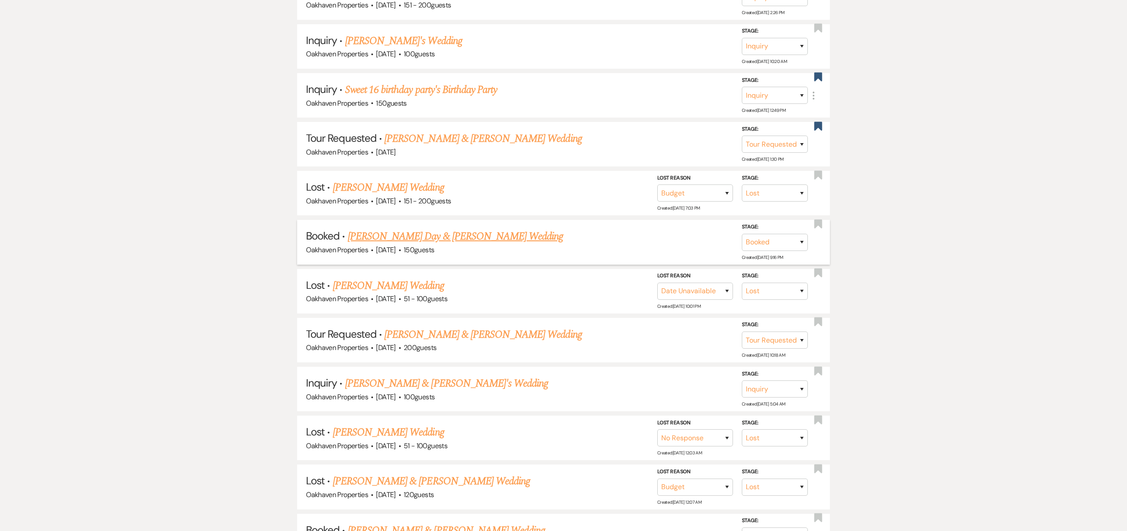
click at [486, 234] on link "[PERSON_NAME] Day & [PERSON_NAME] Wedding" at bounding box center [456, 237] width 216 height 16
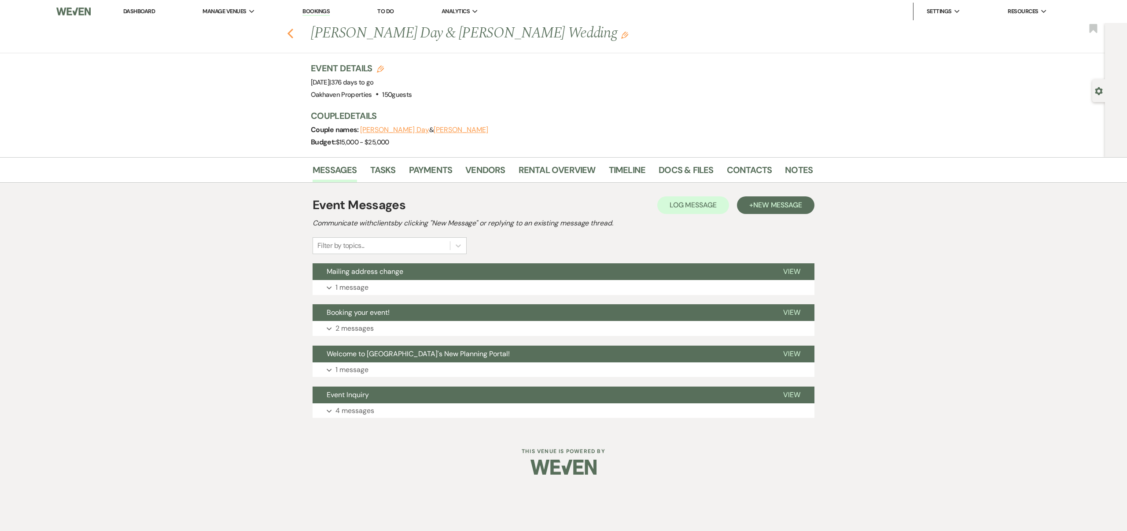
click at [288, 33] on use "button" at bounding box center [291, 34] width 6 height 10
select select "2"
select select "8"
select select "7"
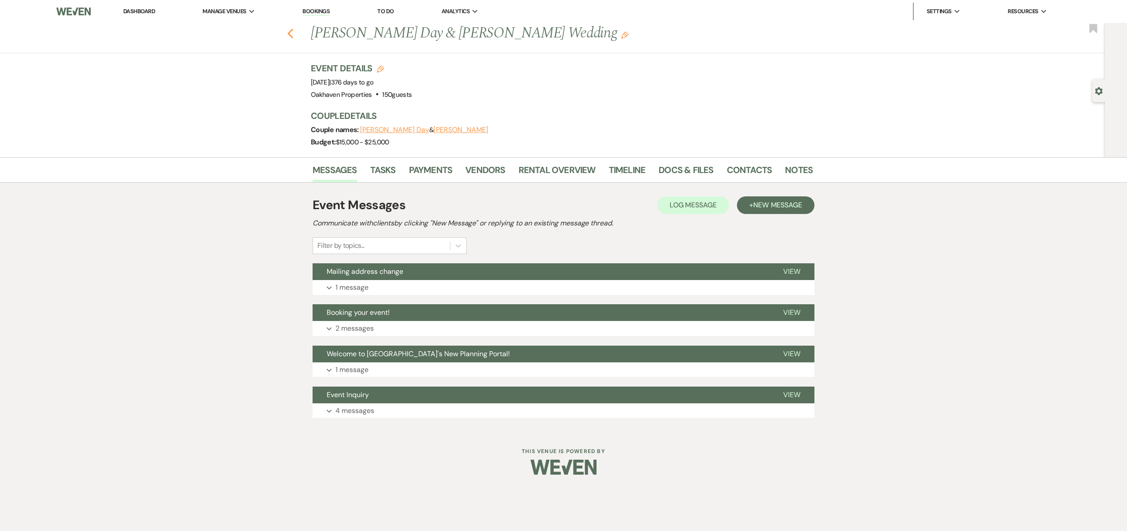
select select "8"
select select "2"
select select "8"
select select "5"
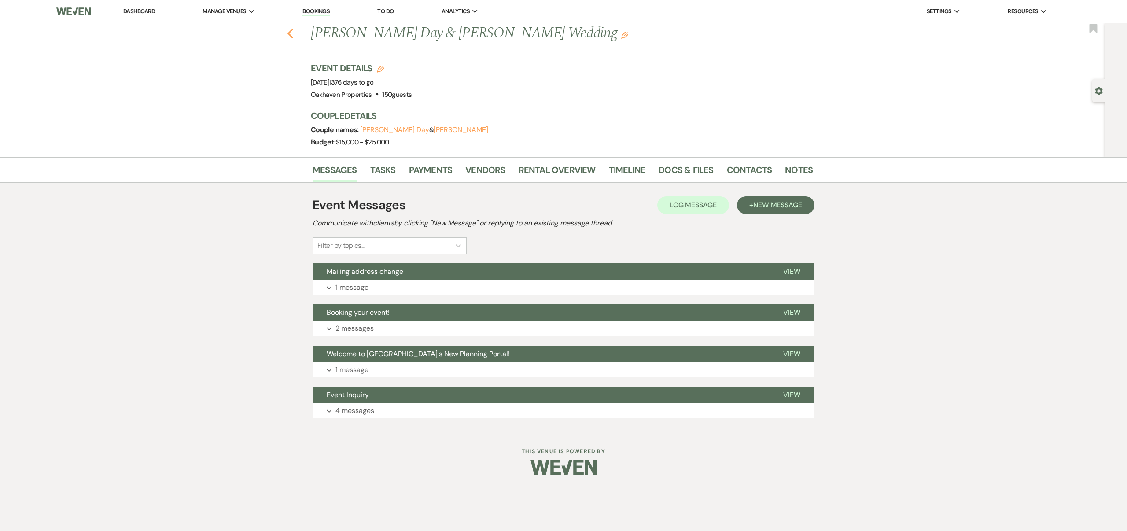
select select "8"
select select "7"
select select "8"
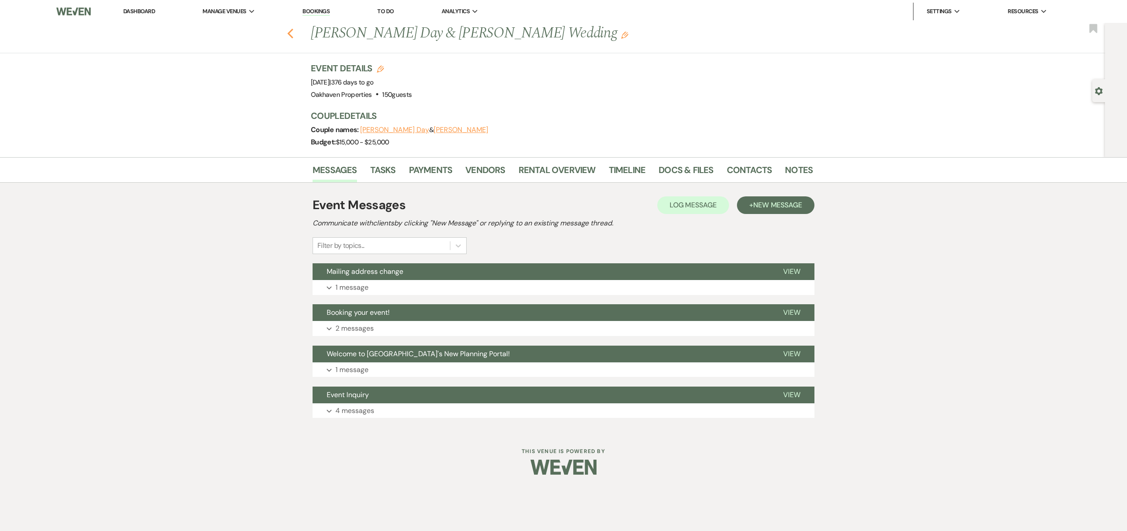
select select "7"
select select "8"
select select "5"
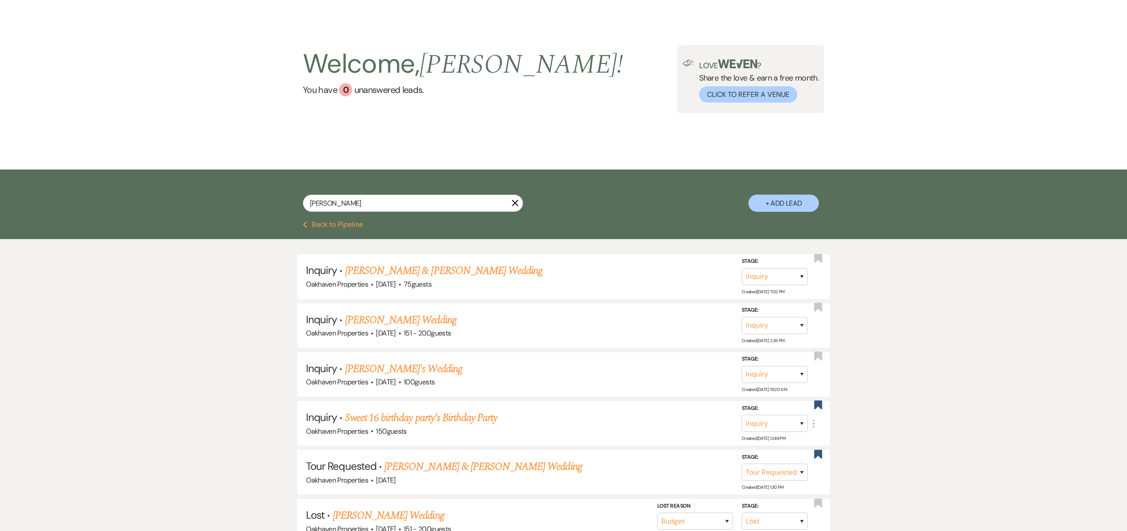
scroll to position [30, 0]
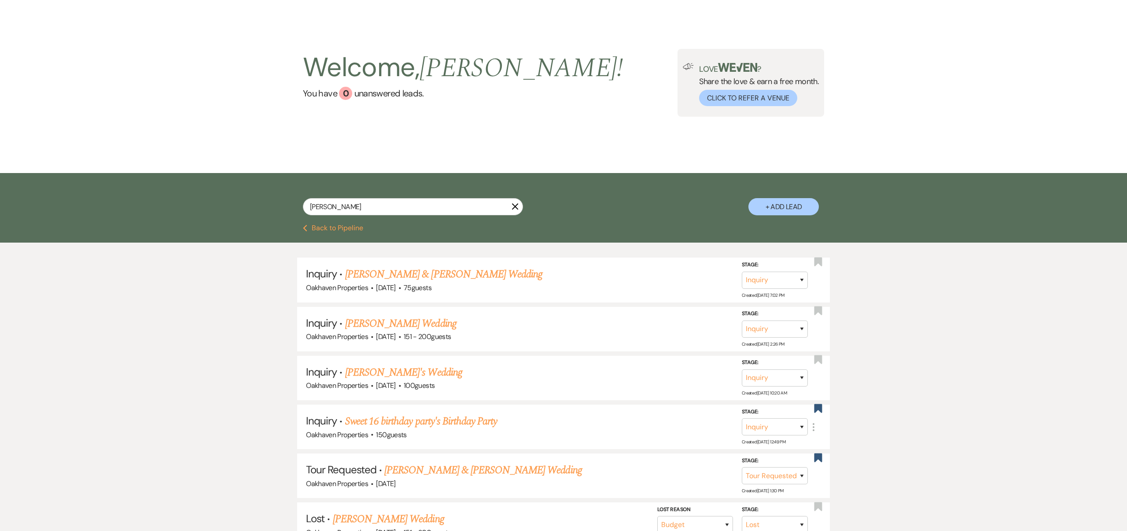
click at [517, 203] on icon "X" at bounding box center [515, 206] width 7 height 7
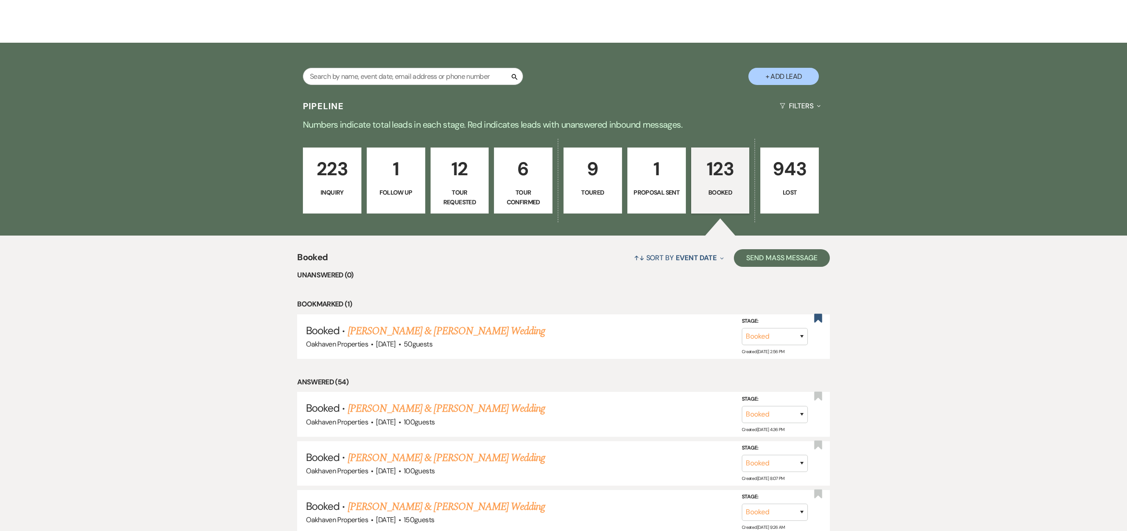
scroll to position [152, 0]
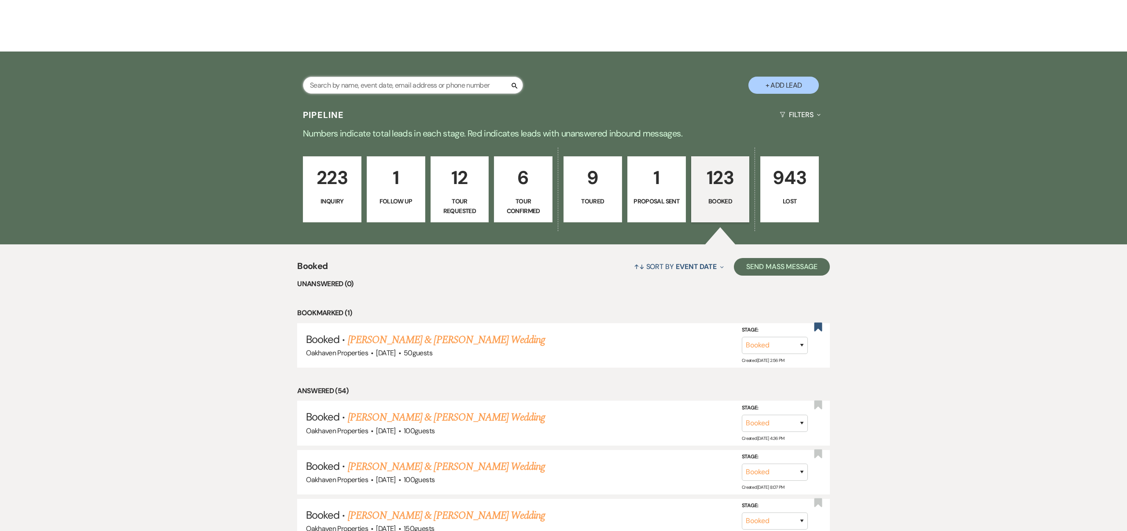
click at [416, 83] on input "text" at bounding box center [413, 85] width 220 height 17
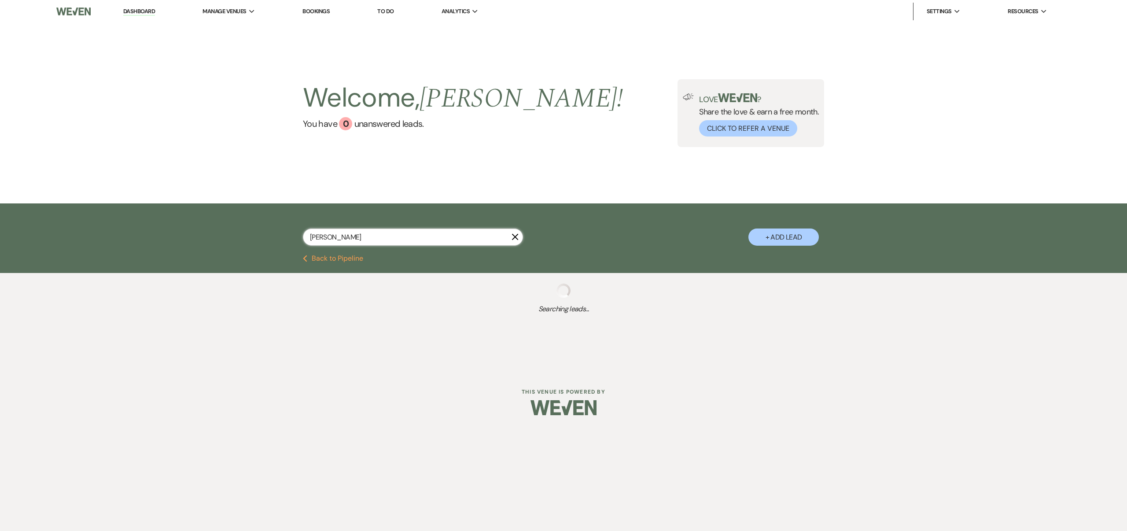
type input "Jenn"
select select "8"
select select "6"
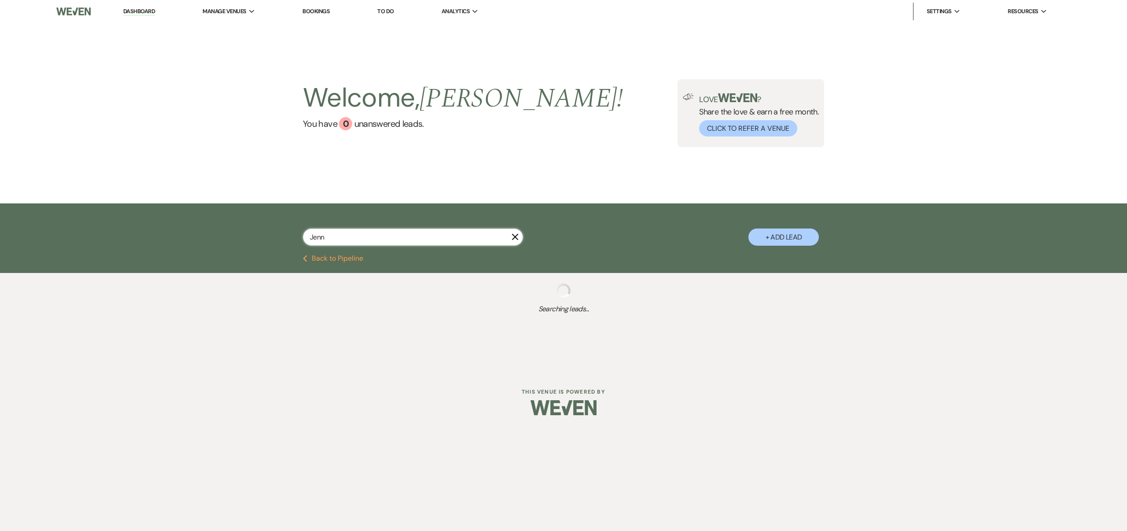
select select "8"
select select "4"
select select "8"
select select "4"
select select "8"
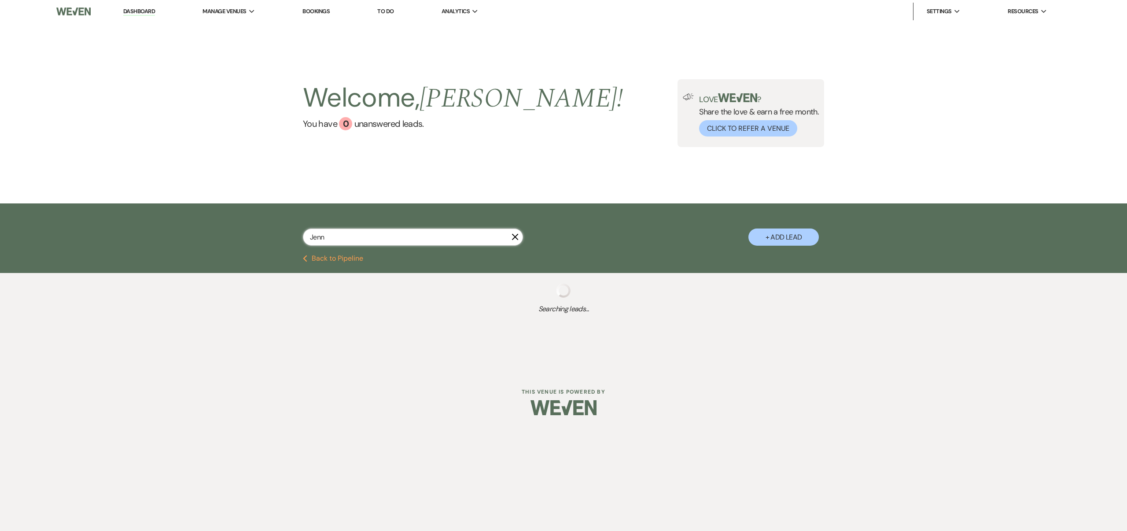
select select "4"
select select "8"
select select "1"
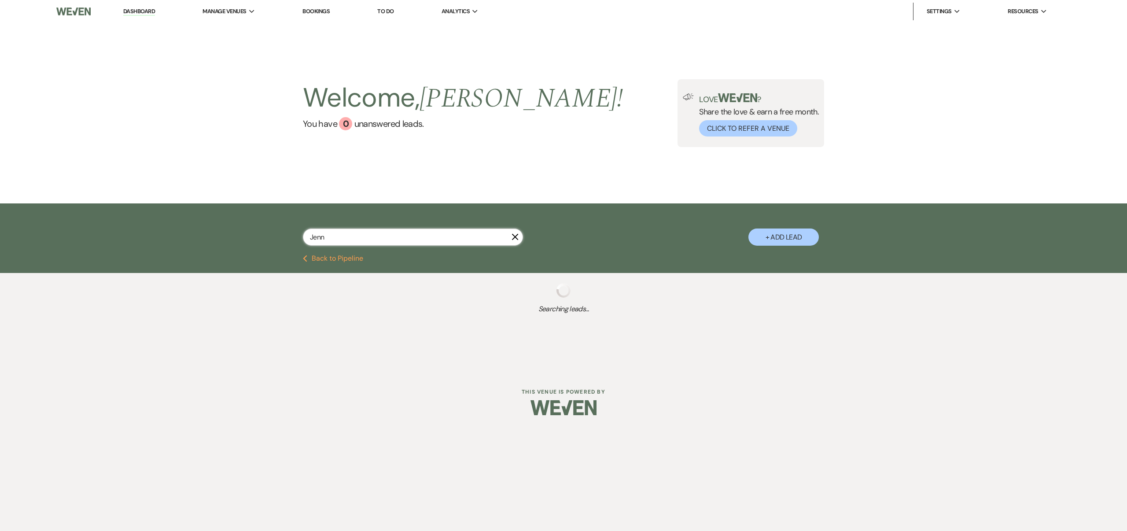
select select "8"
select select "9"
select select "8"
select select "6"
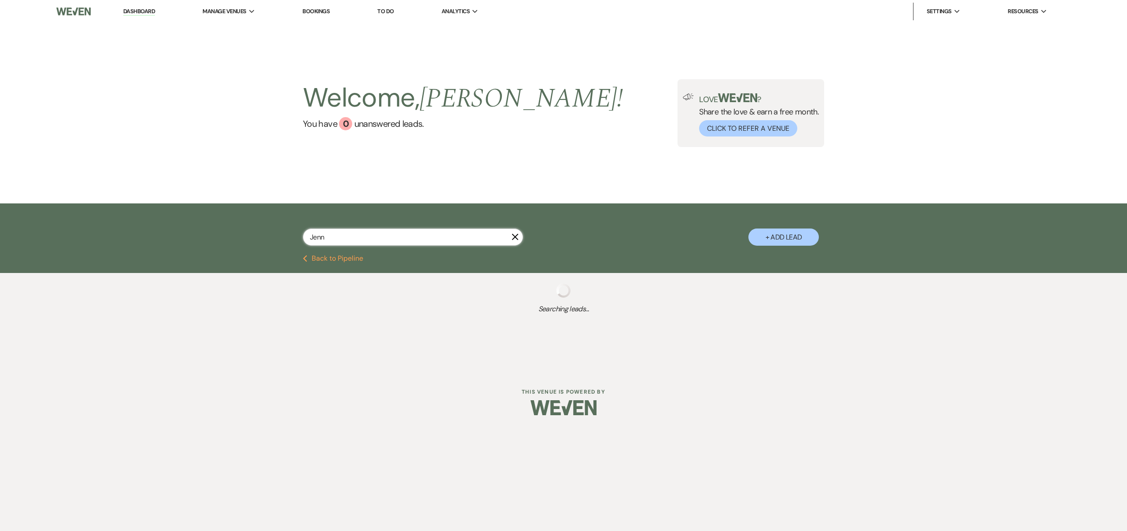
select select "8"
select select "7"
select select "8"
select select "5"
select select "8"
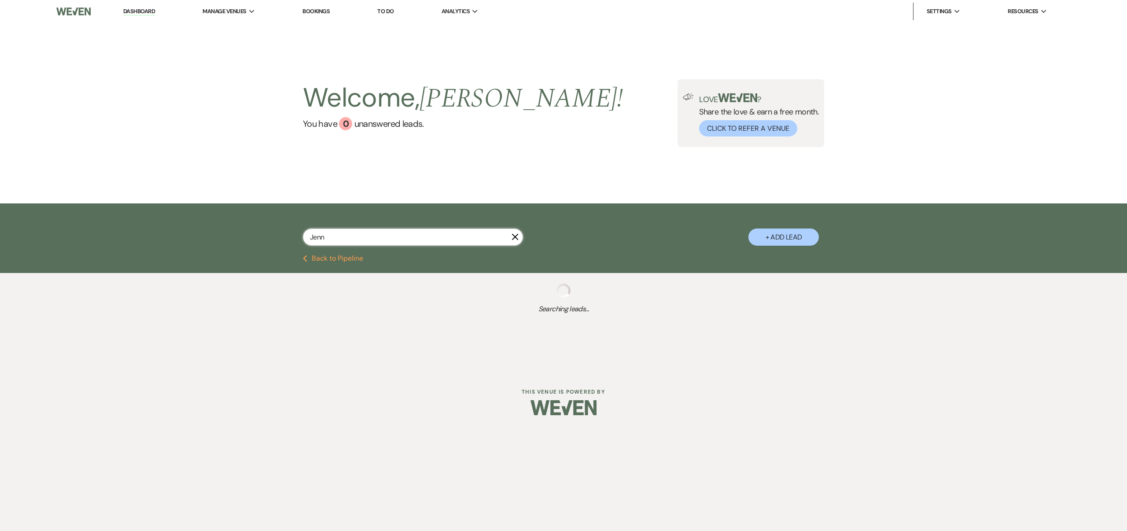
select select "8"
select select "1"
select select "8"
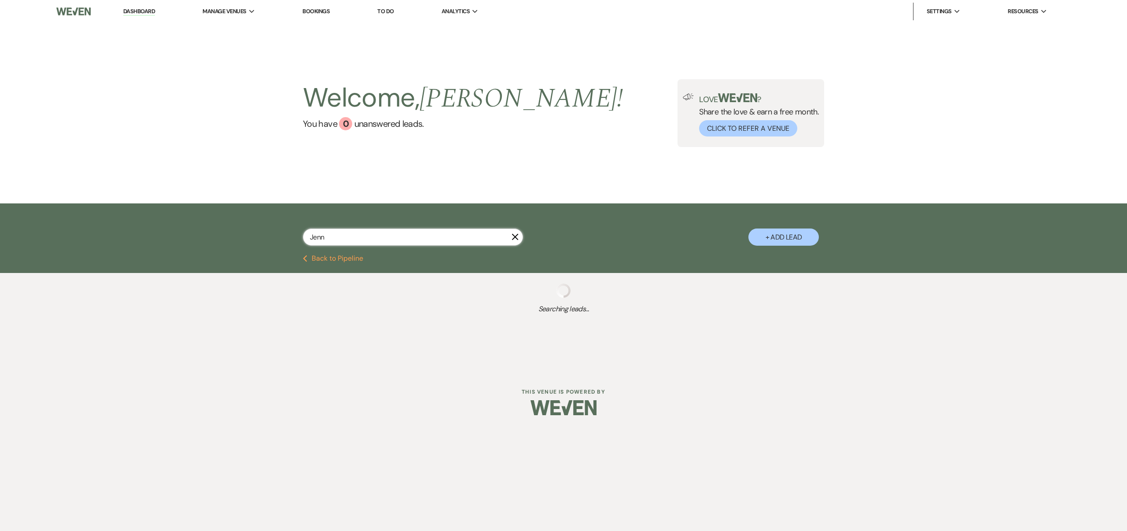
select select "8"
select select "5"
select select "8"
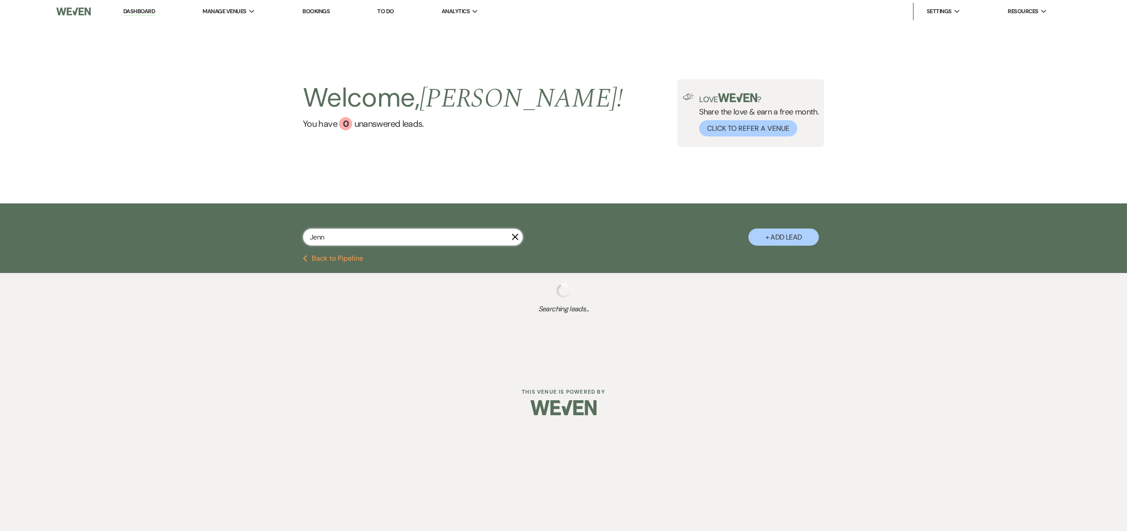
select select "3"
select select "8"
select select "5"
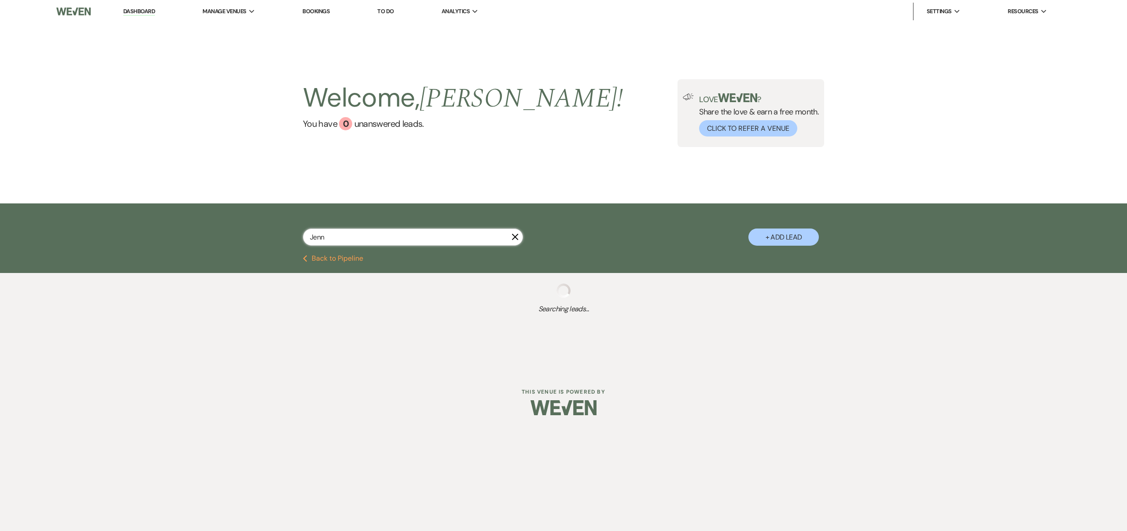
select select "8"
select select "1"
select select "8"
select select "5"
select select "8"
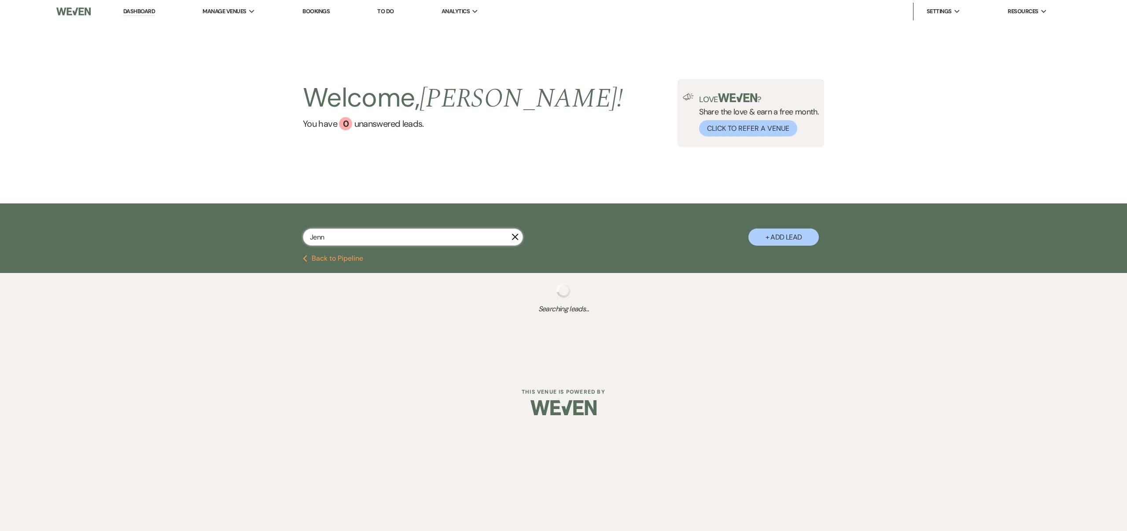
select select "3"
select select "8"
select select "7"
select select "8"
select select "5"
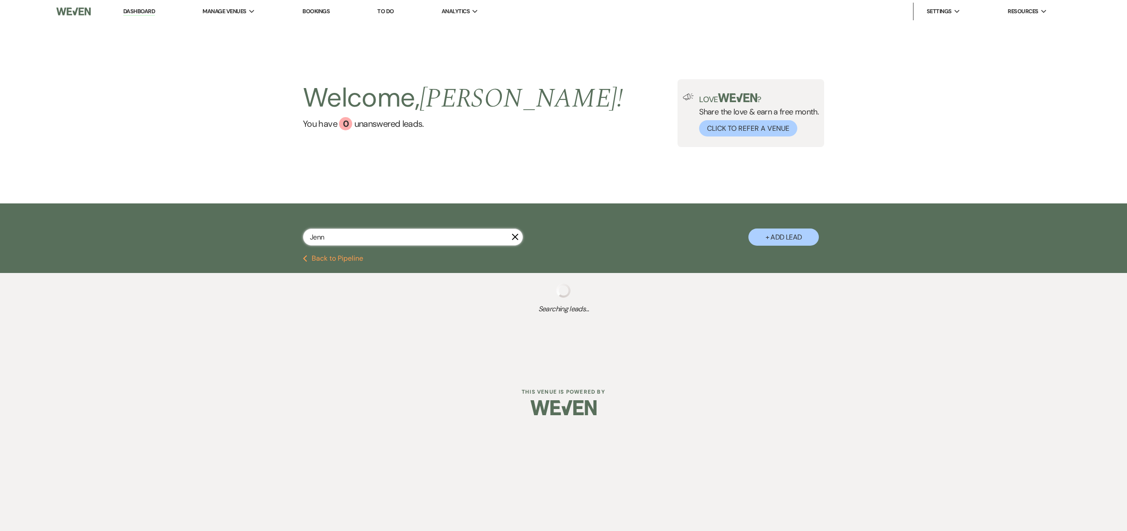
select select "8"
select select "5"
select select "8"
select select "6"
select select "8"
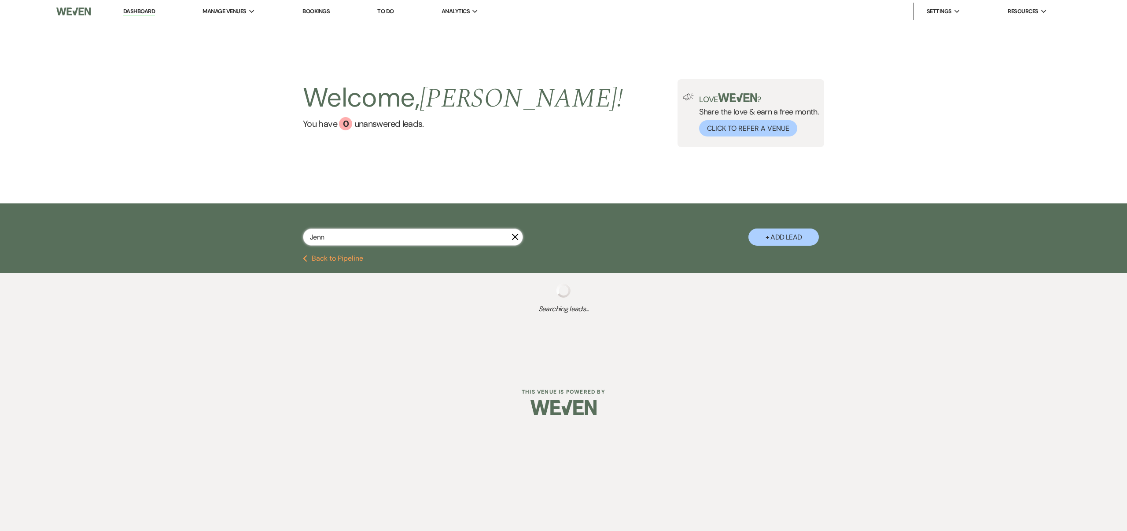
select select "6"
select select "8"
select select "6"
select select "8"
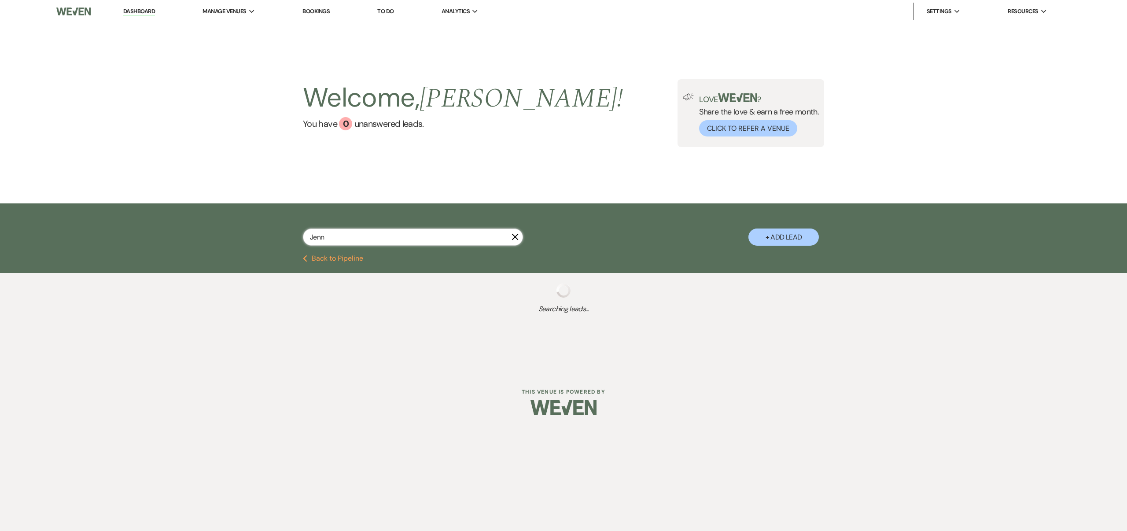
select select "8"
select select "5"
select select "8"
select select "5"
select select "8"
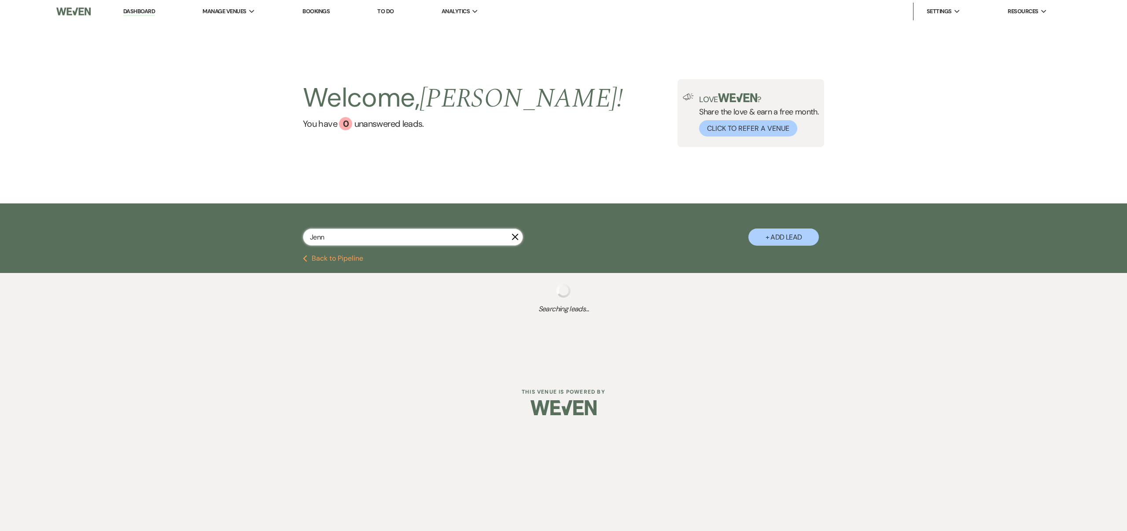
select select "6"
select select "8"
select select "6"
select select "8"
select select "5"
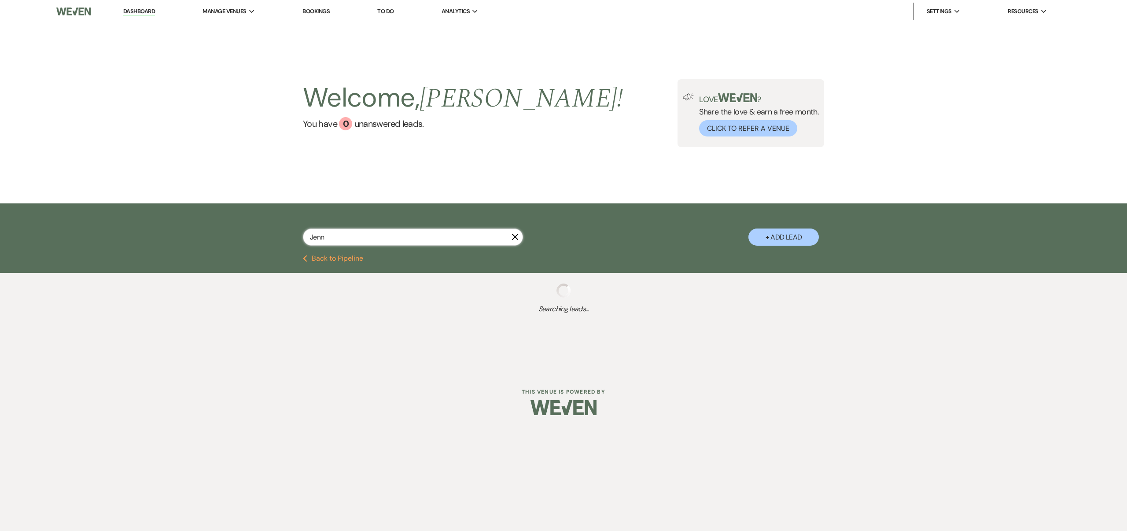
select select "8"
select select "1"
select select "8"
select select "6"
select select "8"
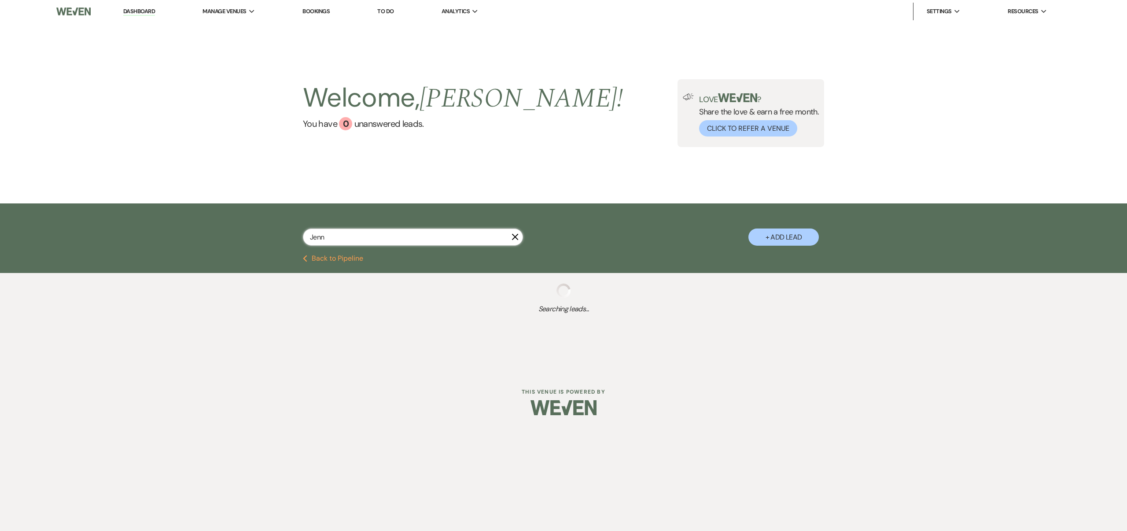
select select "6"
select select "8"
select select "3"
select select "8"
select select "6"
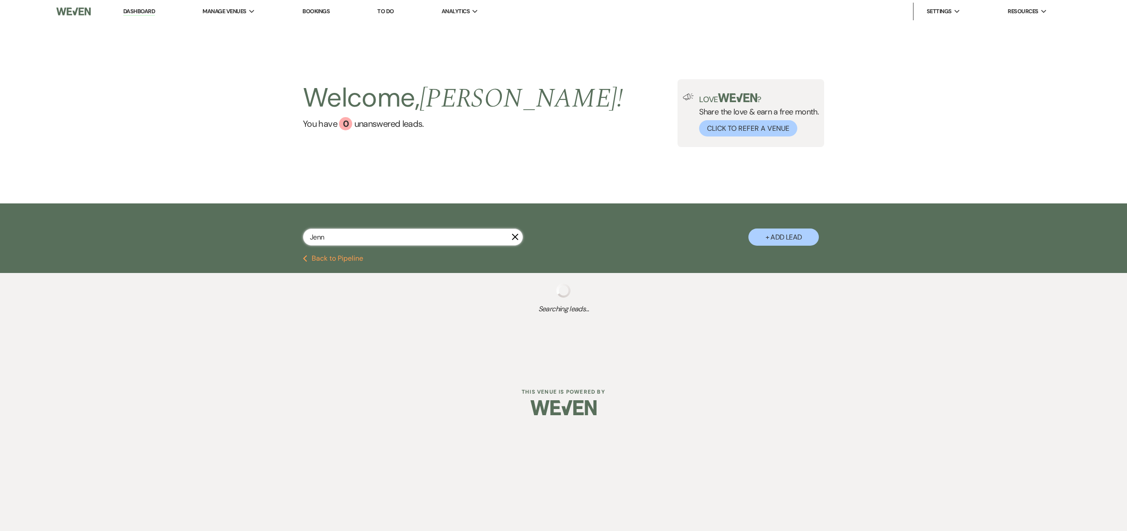
select select "8"
select select "6"
select select "8"
select select "5"
select select "8"
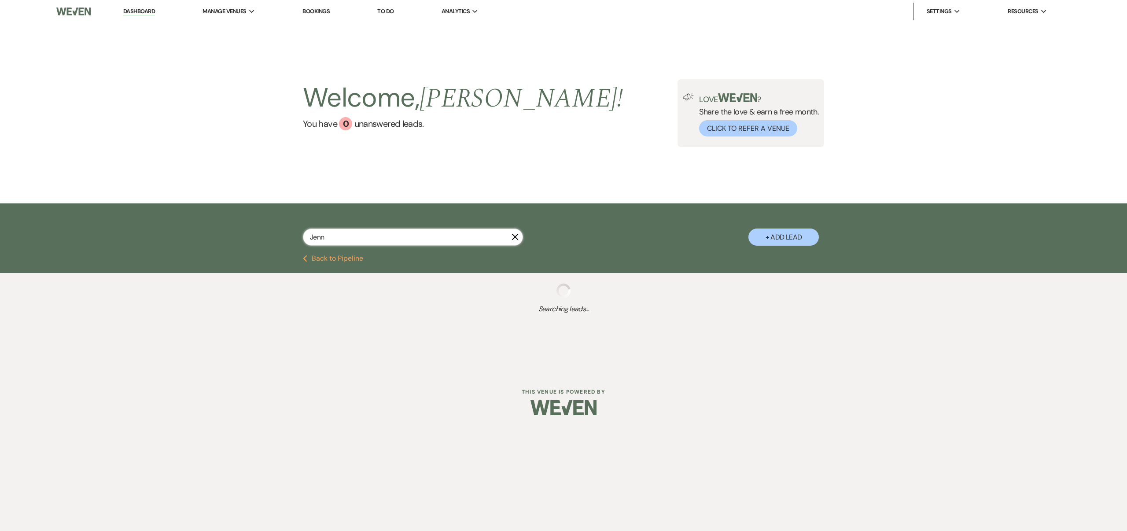
select select "1"
select select "8"
select select "5"
select select "8"
select select "5"
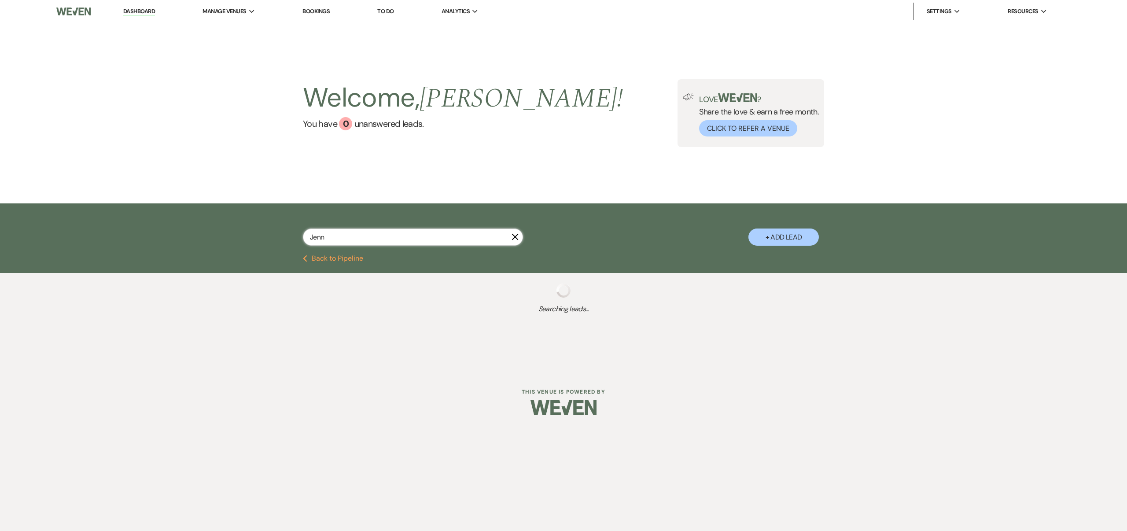
select select "8"
select select "1"
select select "8"
select select "5"
select select "8"
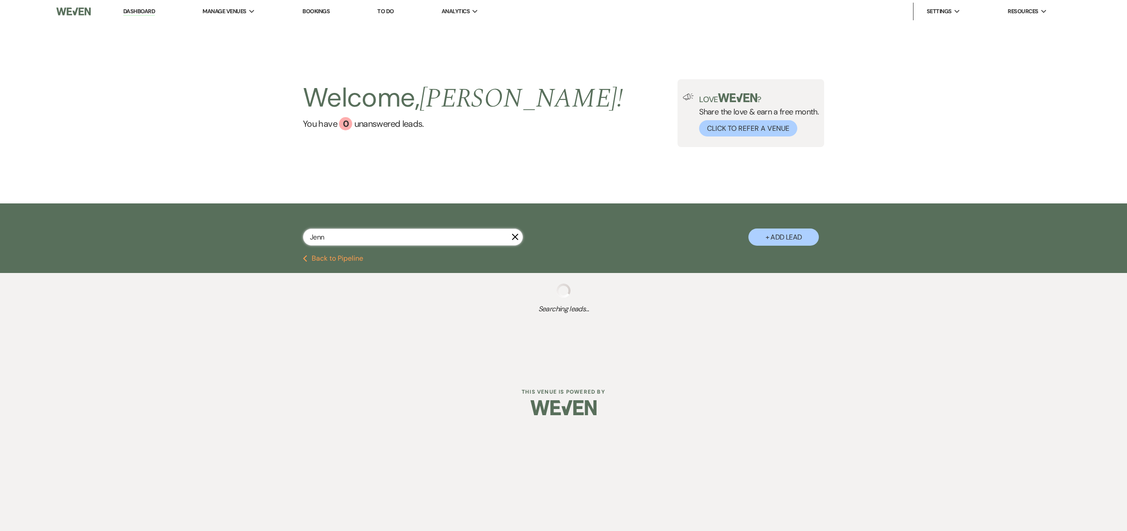
select select "5"
select select "8"
select select "5"
select select "8"
select select "6"
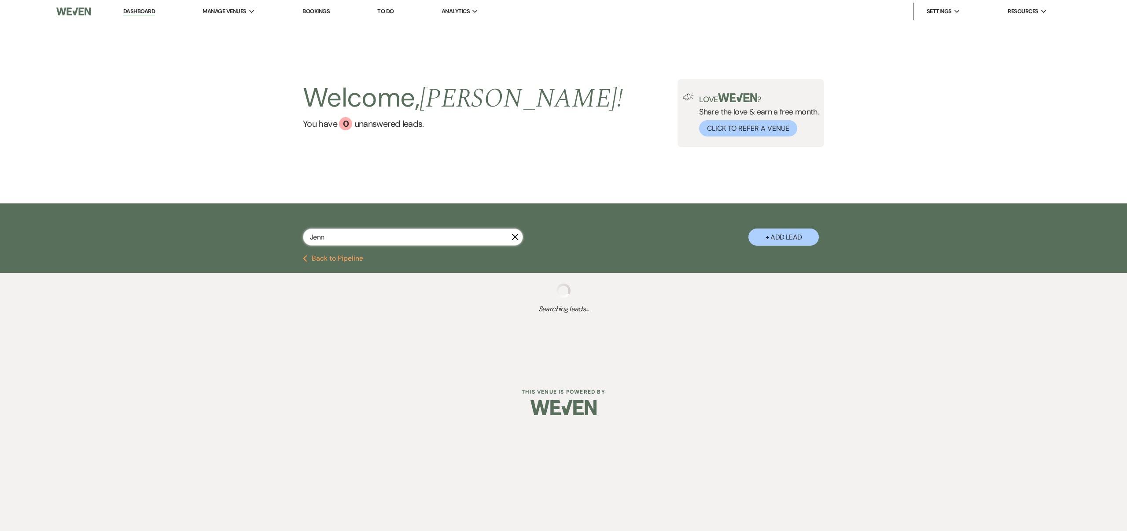
select select "8"
select select "6"
select select "8"
select select "1"
select select "8"
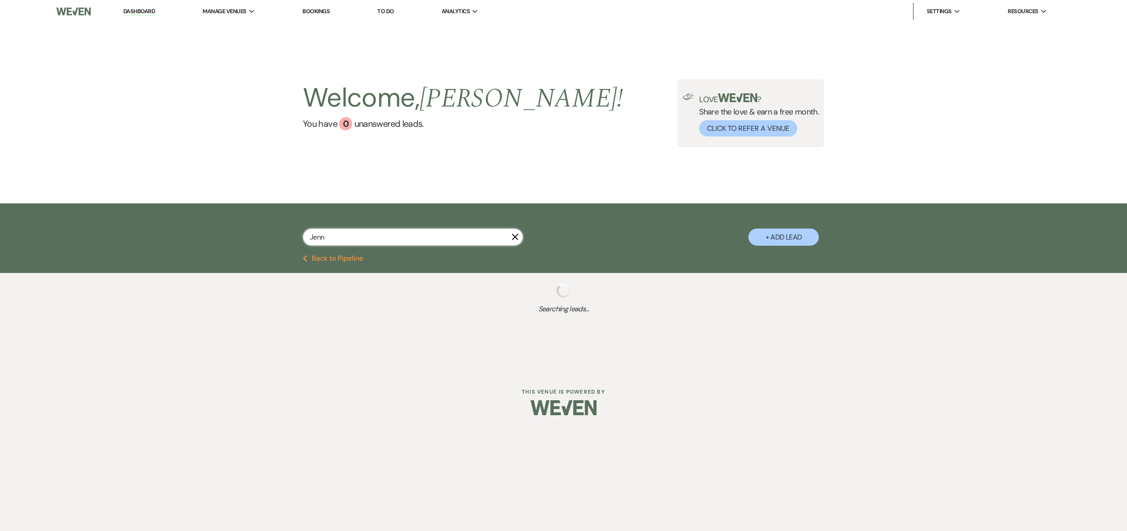
select select "6"
select select "8"
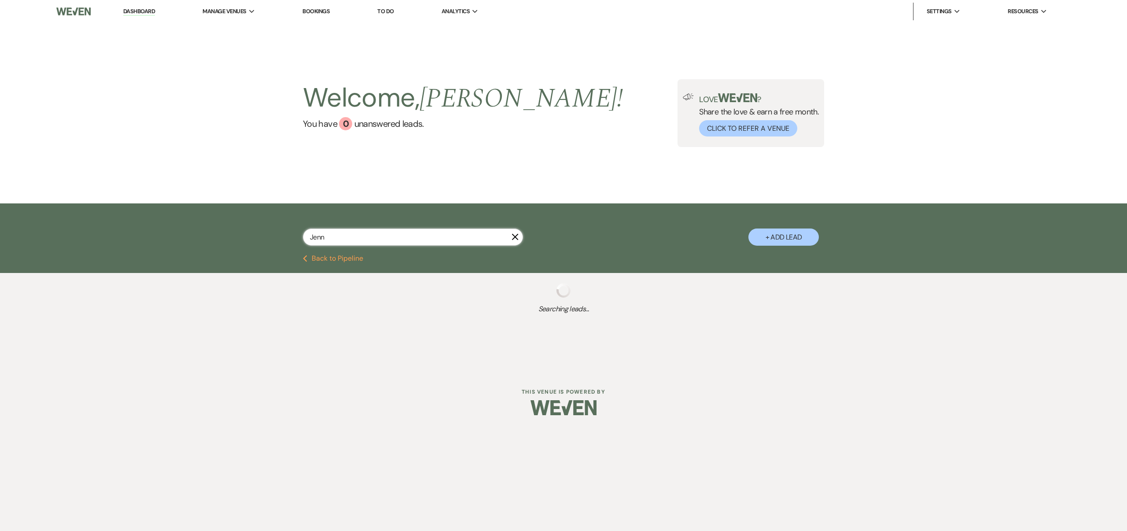
select select "8"
select select "6"
select select "8"
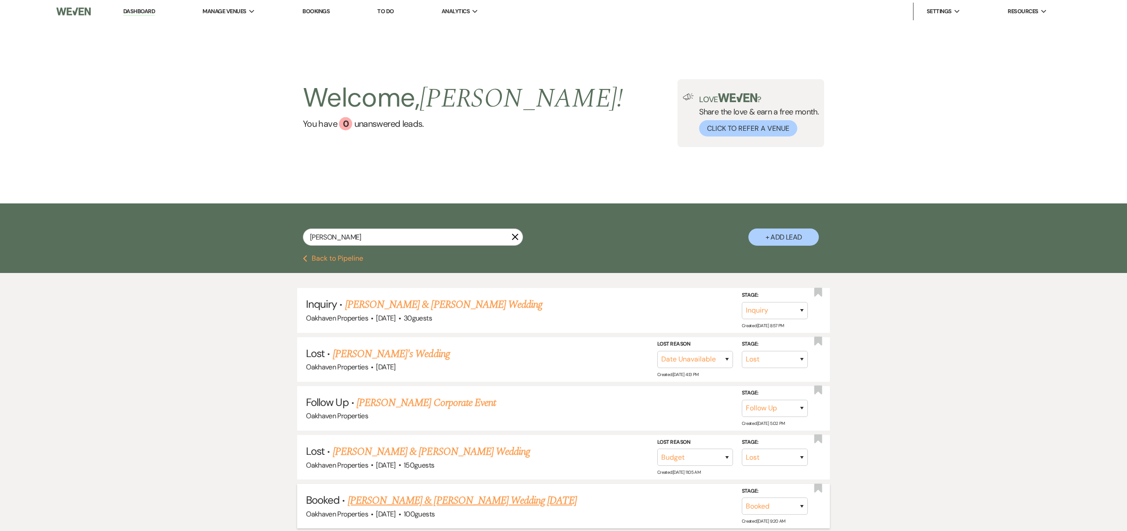
click at [464, 497] on link "[PERSON_NAME] & [PERSON_NAME] Wedding [DATE]" at bounding box center [462, 501] width 229 height 16
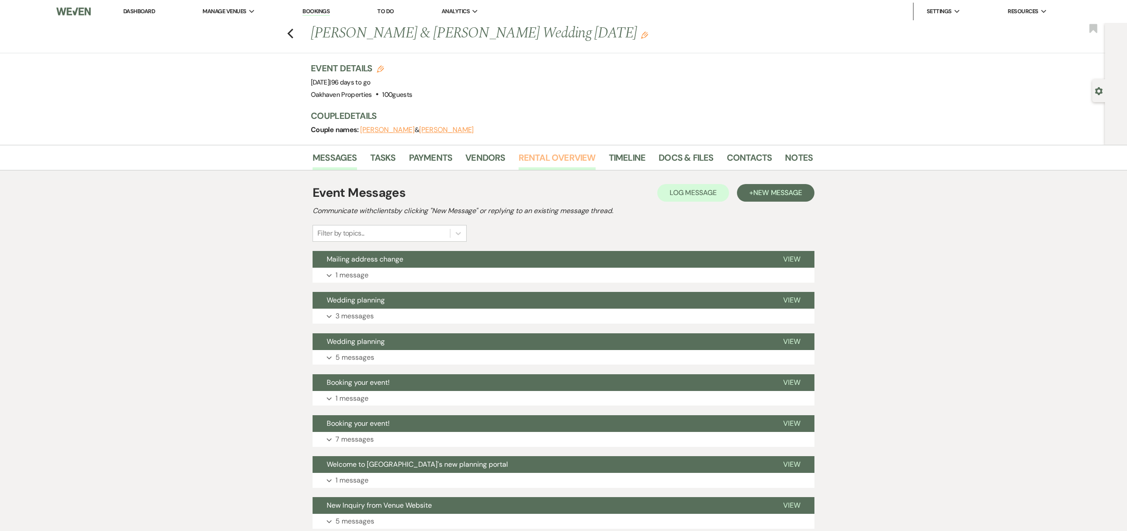
click at [536, 153] on link "Rental Overview" at bounding box center [557, 160] width 77 height 19
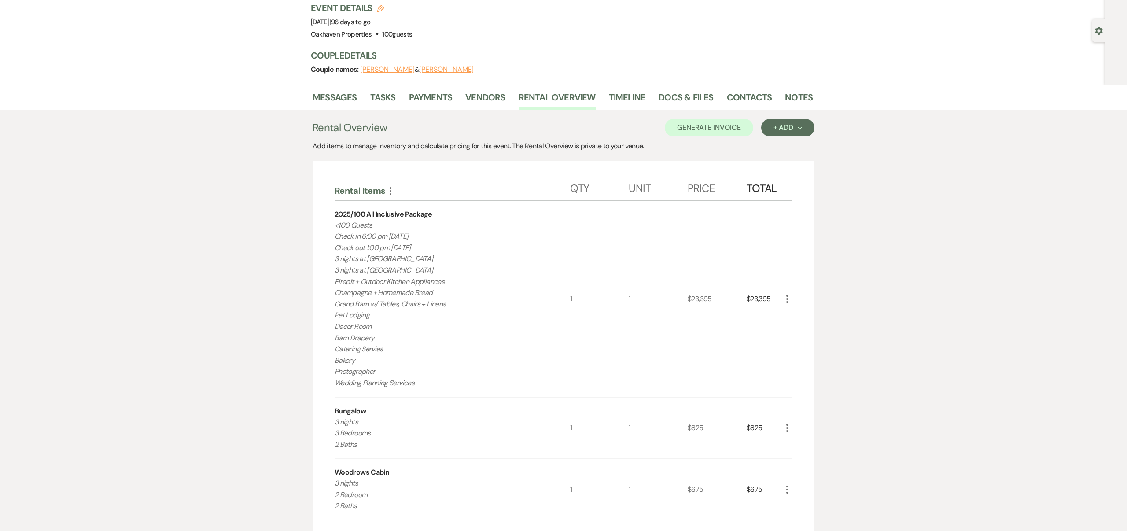
scroll to position [58, 0]
click at [800, 99] on link "Notes" at bounding box center [799, 102] width 28 height 19
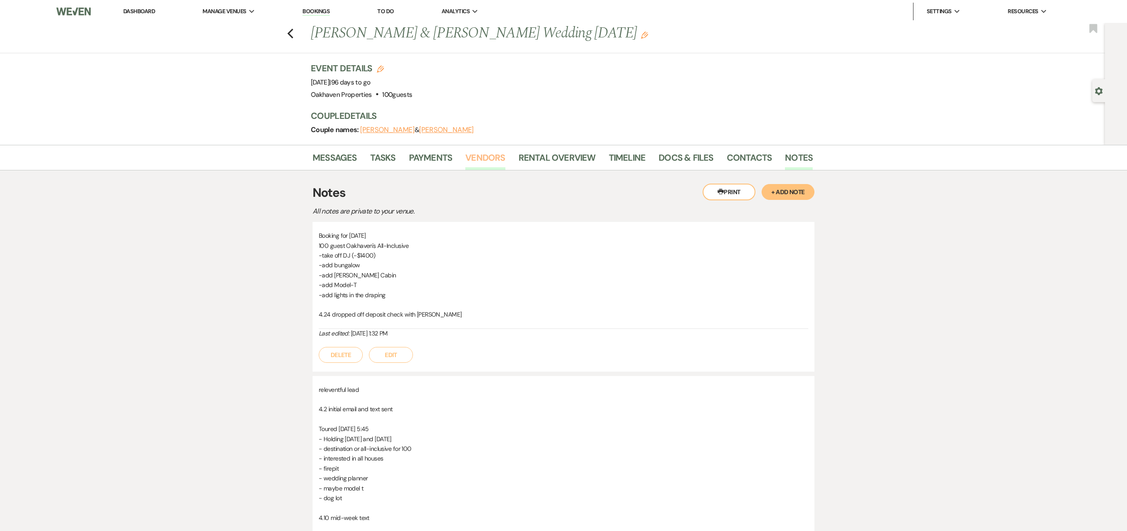
click at [484, 158] on link "Vendors" at bounding box center [485, 160] width 40 height 19
